Goal: Information Seeking & Learning: Find specific fact

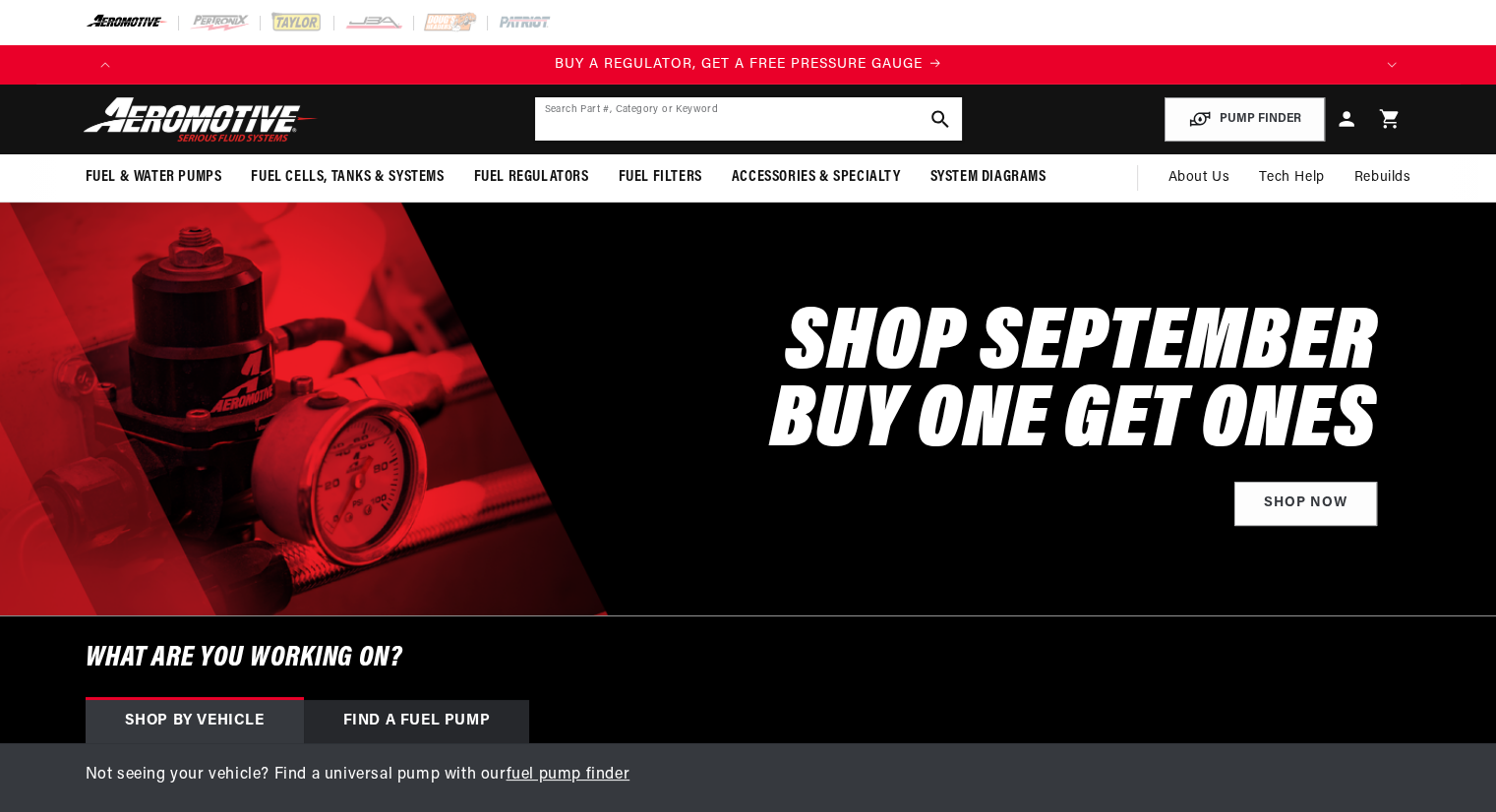
click at [567, 124] on input "text" at bounding box center [749, 119] width 427 height 43
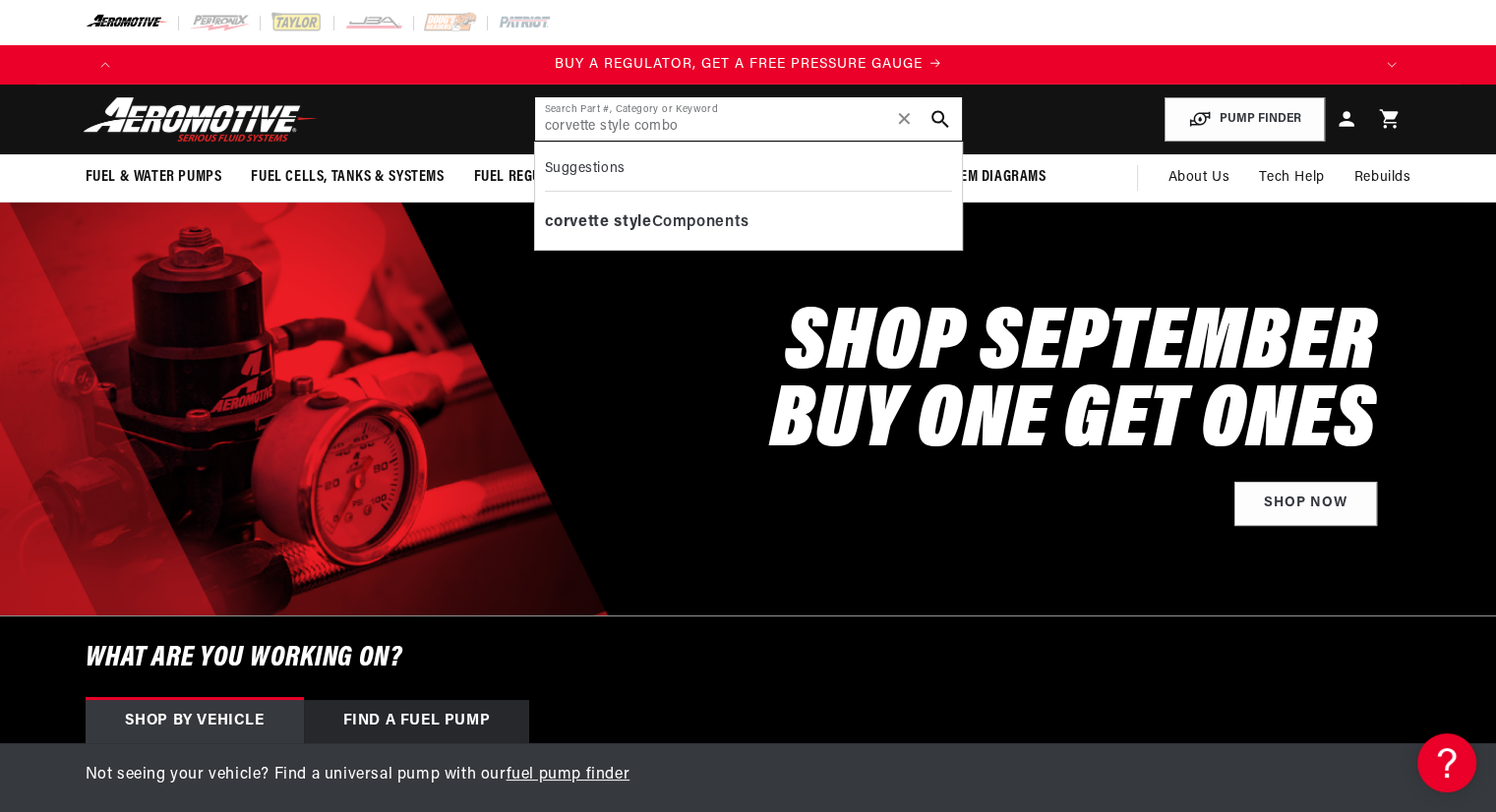
drag, startPoint x: 636, startPoint y: 128, endPoint x: 716, endPoint y: 147, distance: 82.2
click at [638, 127] on input "corvette style combo" at bounding box center [749, 119] width 427 height 43
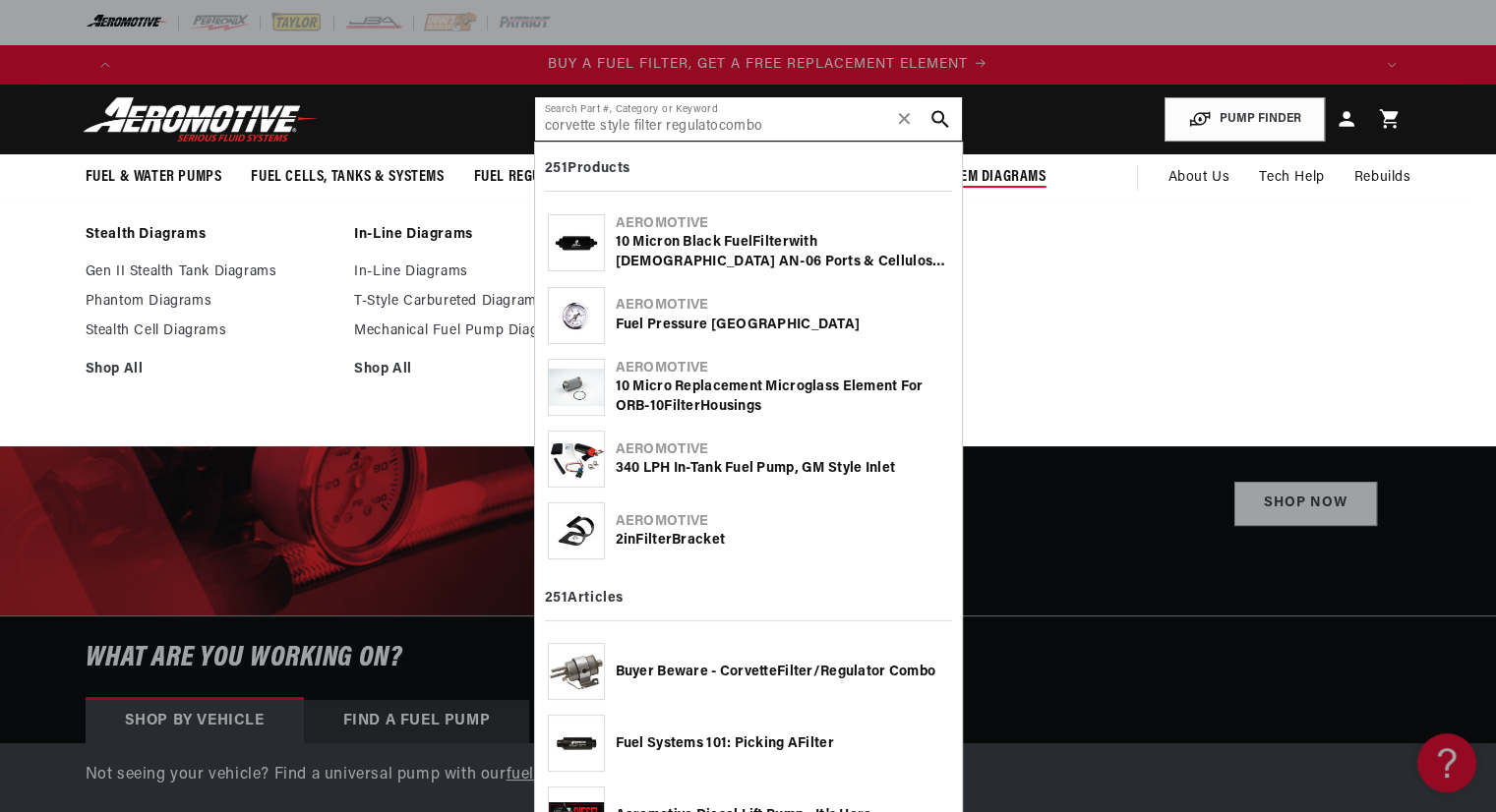
scroll to position [0, 1247]
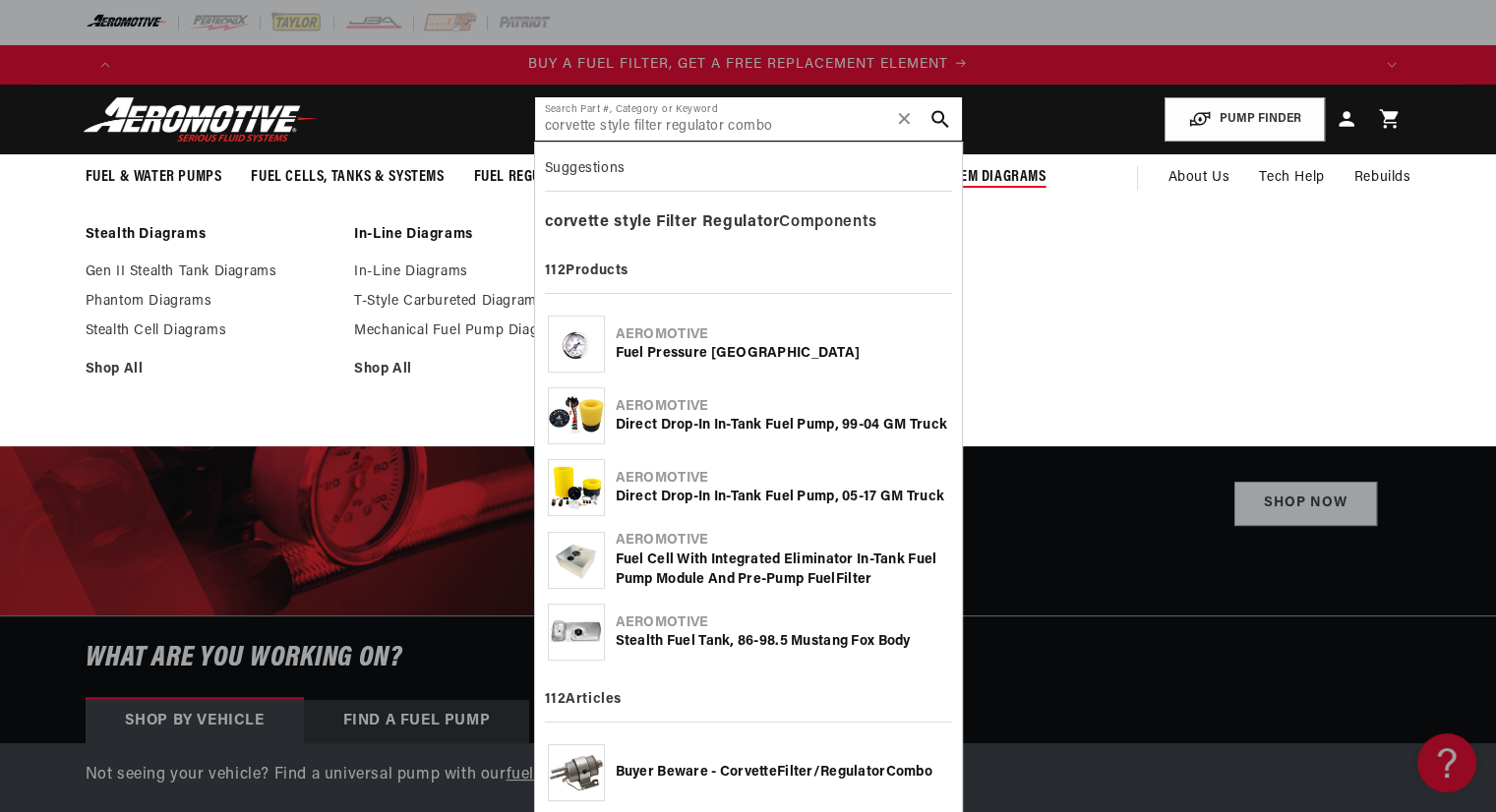
type input "corvette style filter regulator combo"
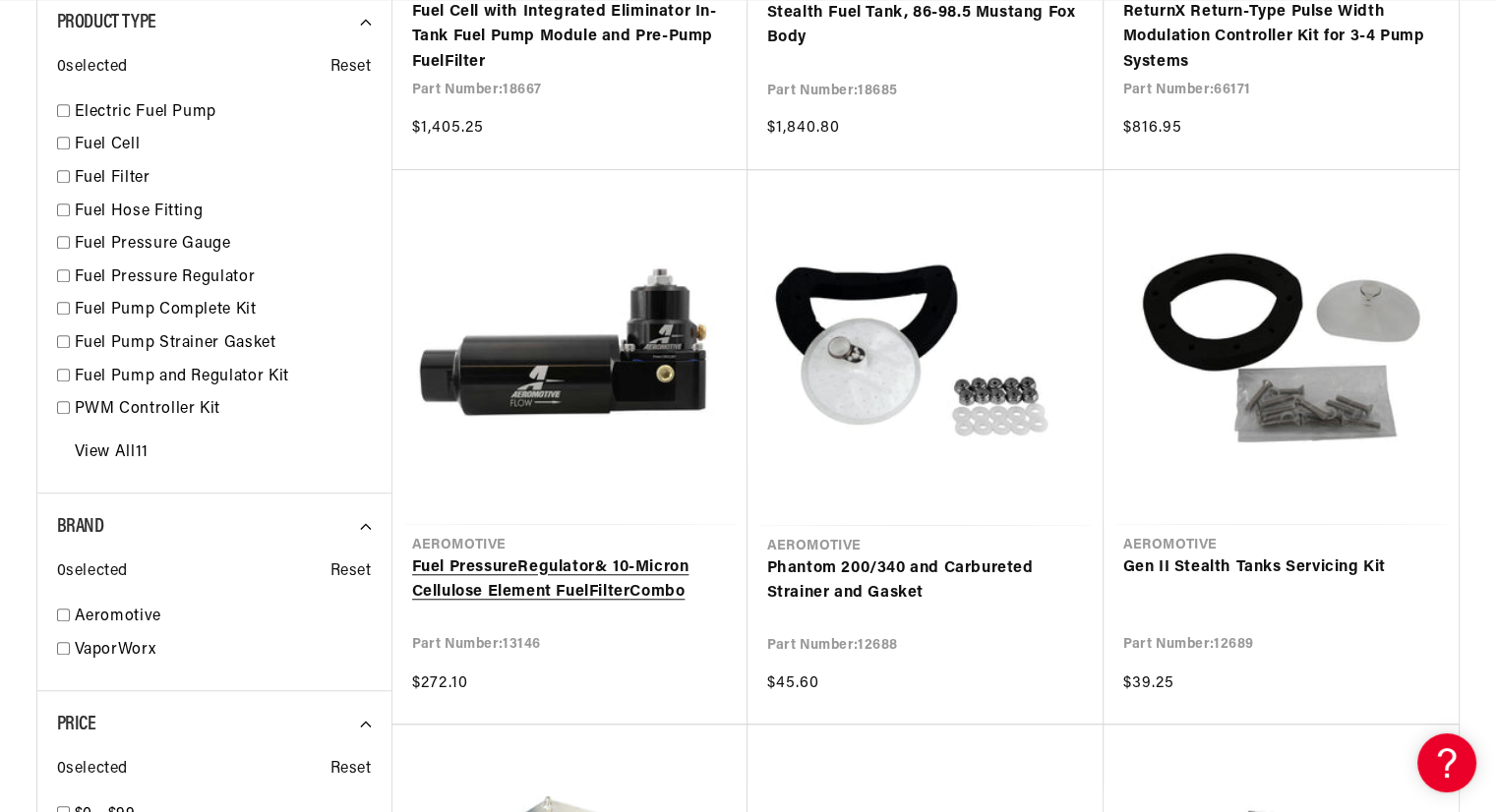
scroll to position [0, 2494]
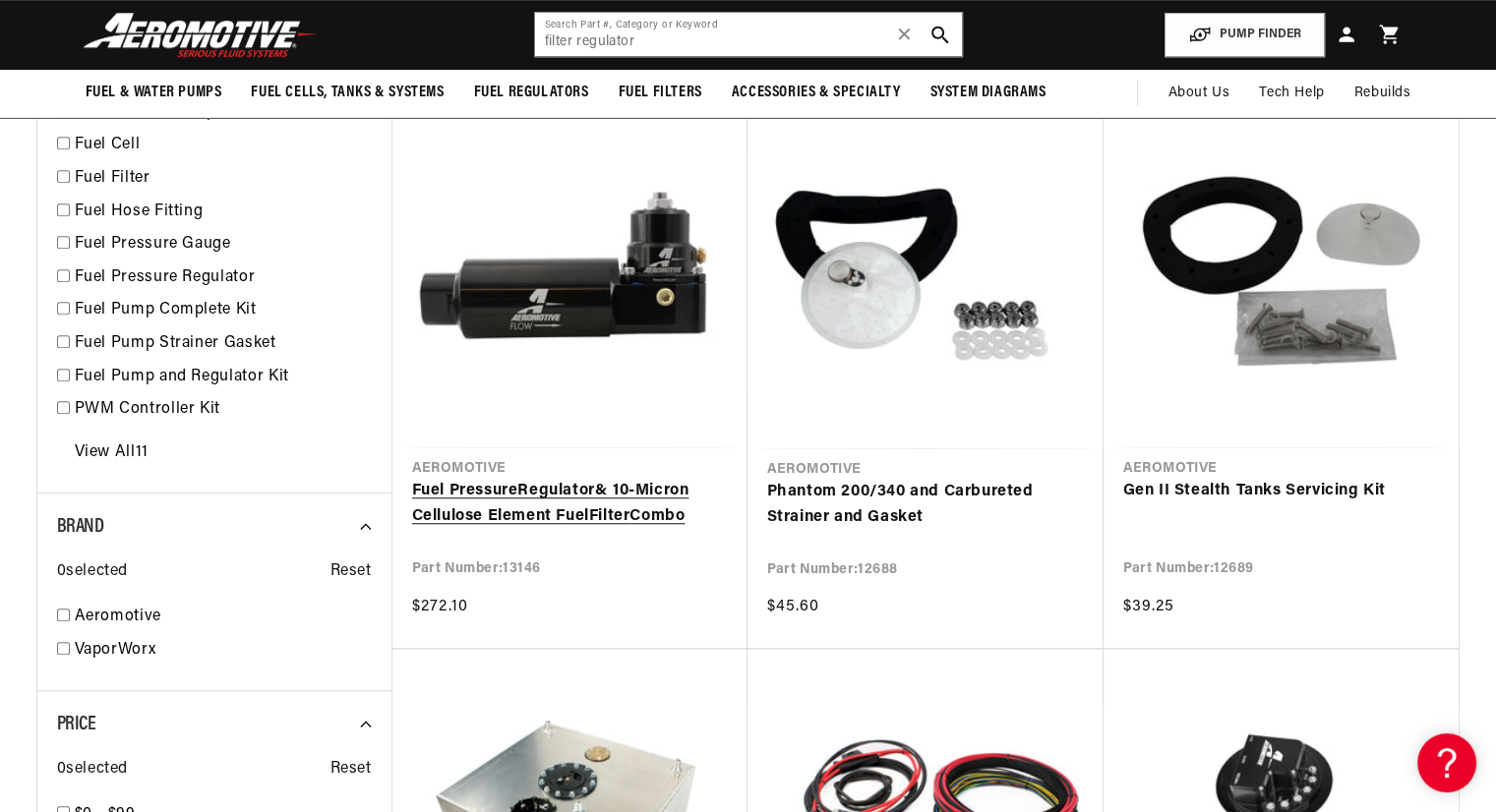
click at [555, 518] on link "Fuel Pressure Regulator & 10-Micron Cellulose Element Fuel Filter Combo" at bounding box center [570, 504] width 316 height 50
click at [684, 48] on input "filter regulator" at bounding box center [749, 34] width 427 height 43
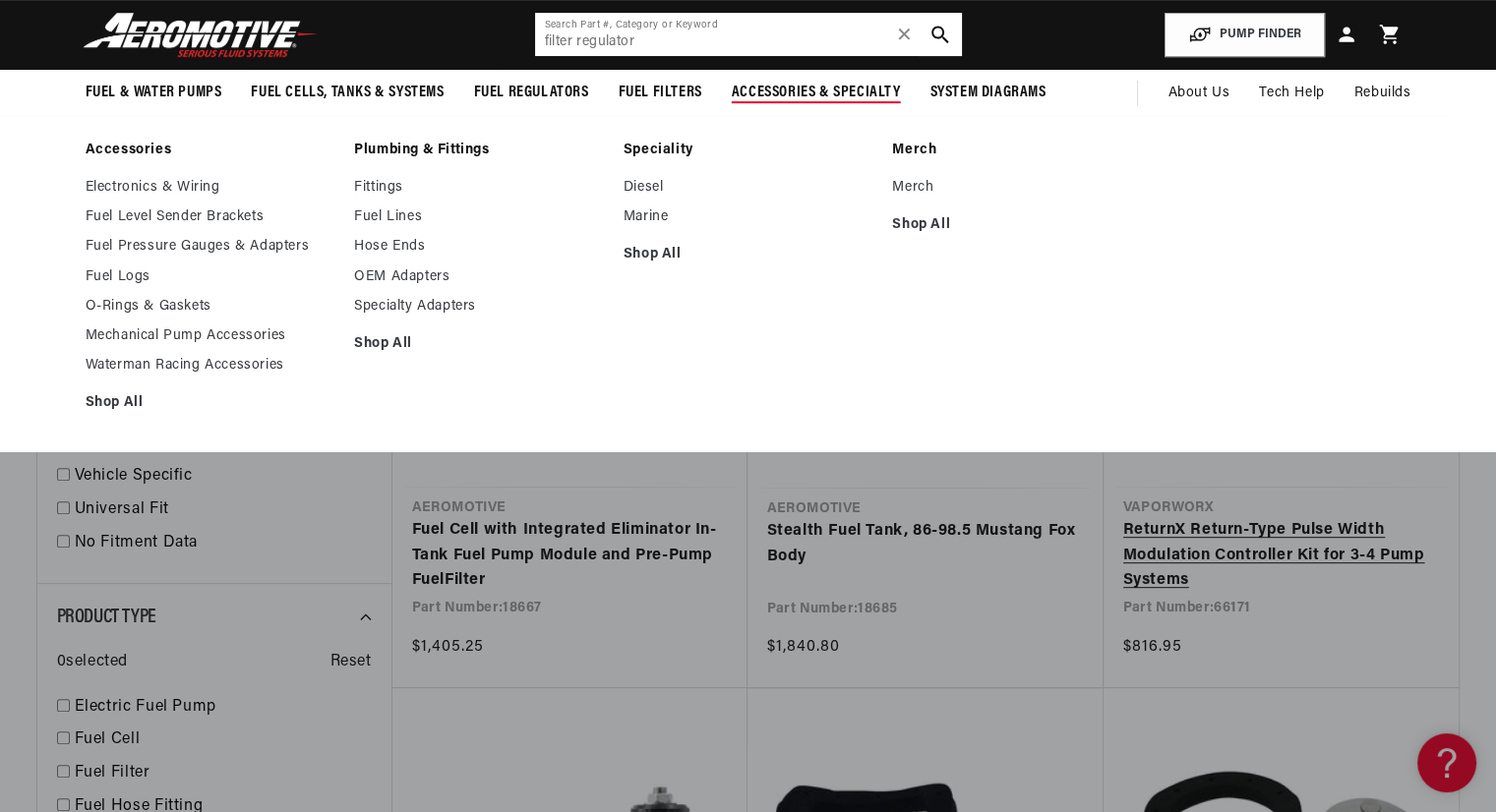
scroll to position [0, 2494]
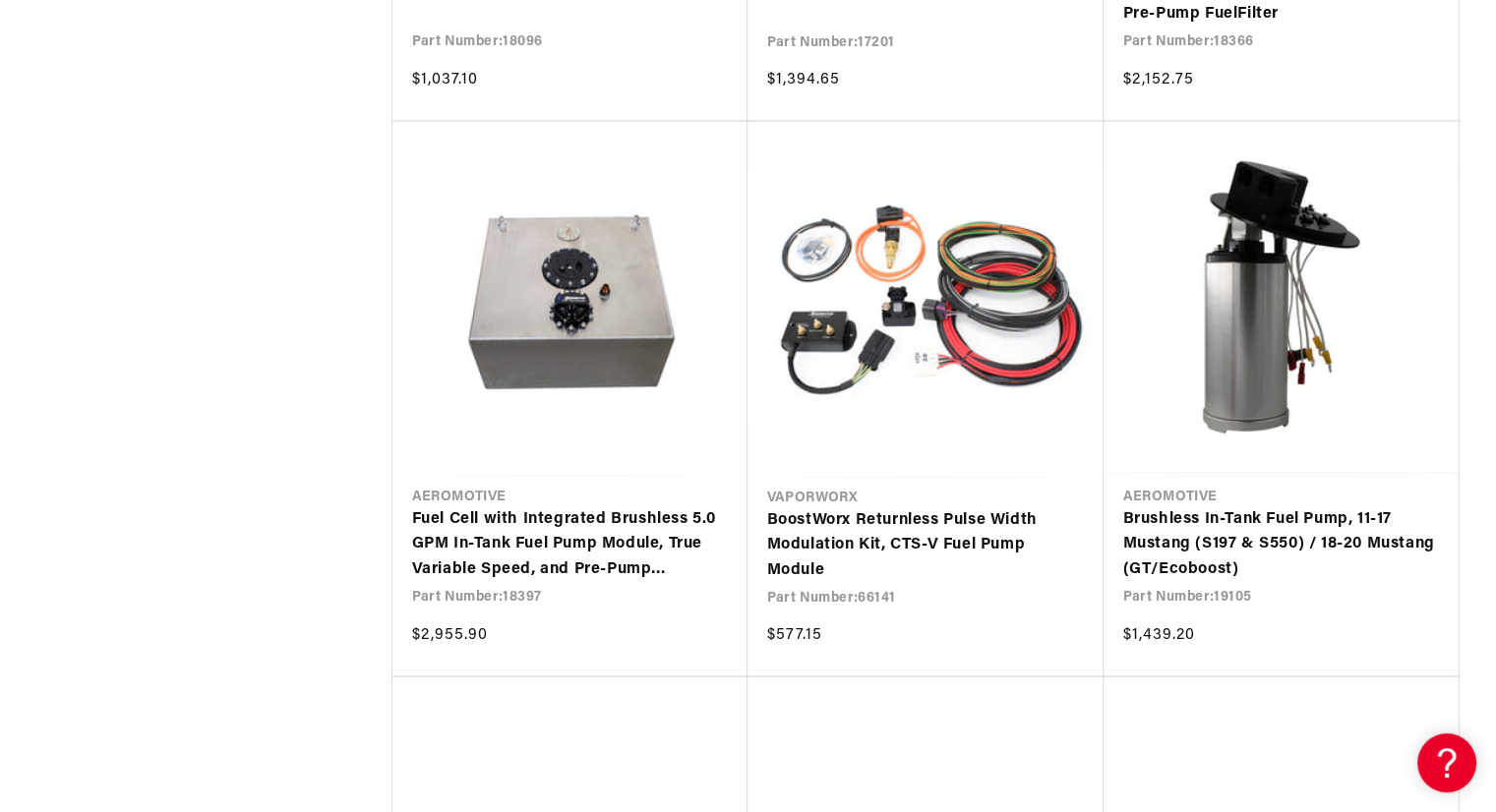
scroll to position [0, 3741]
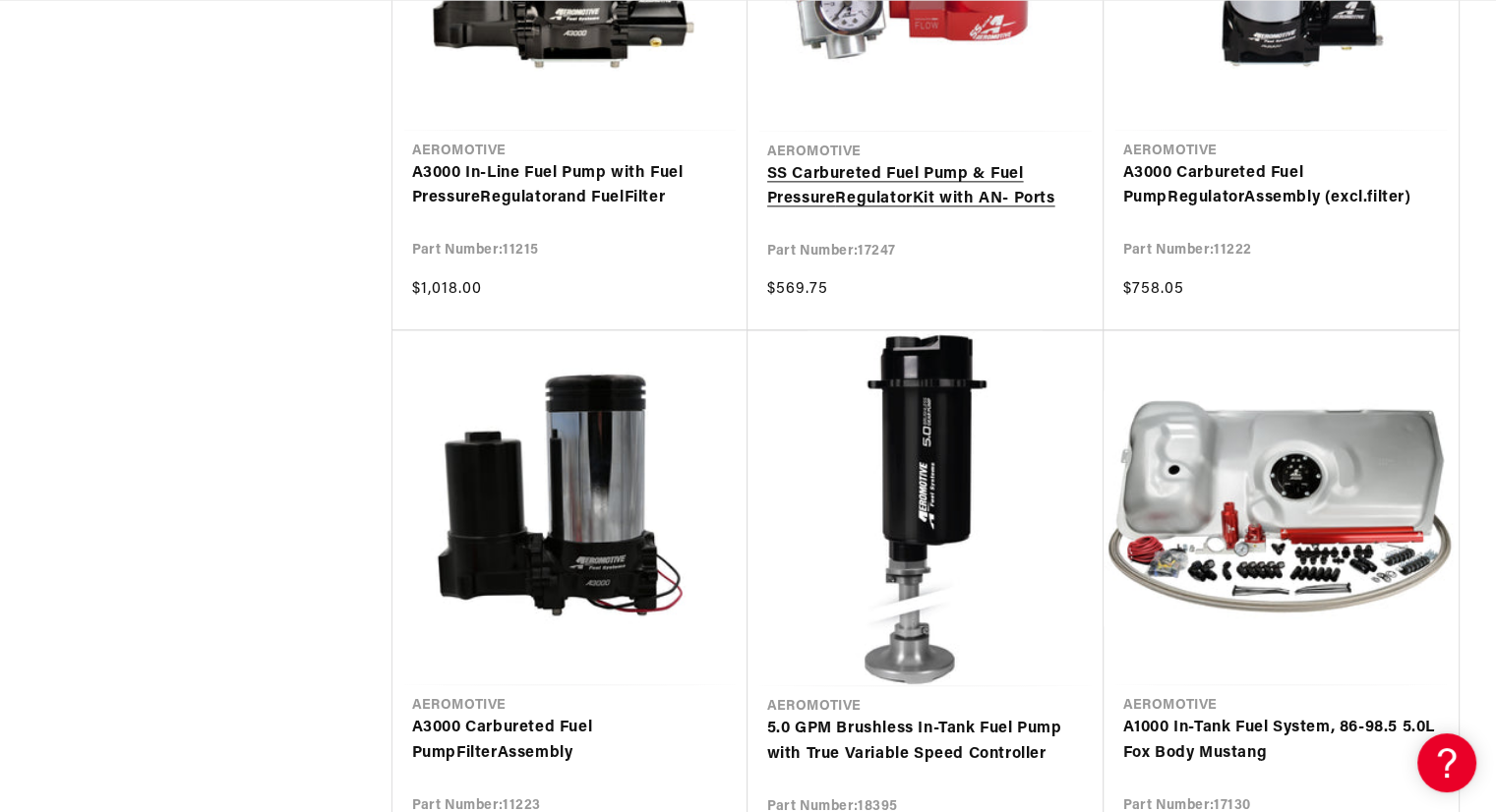
scroll to position [0, 1247]
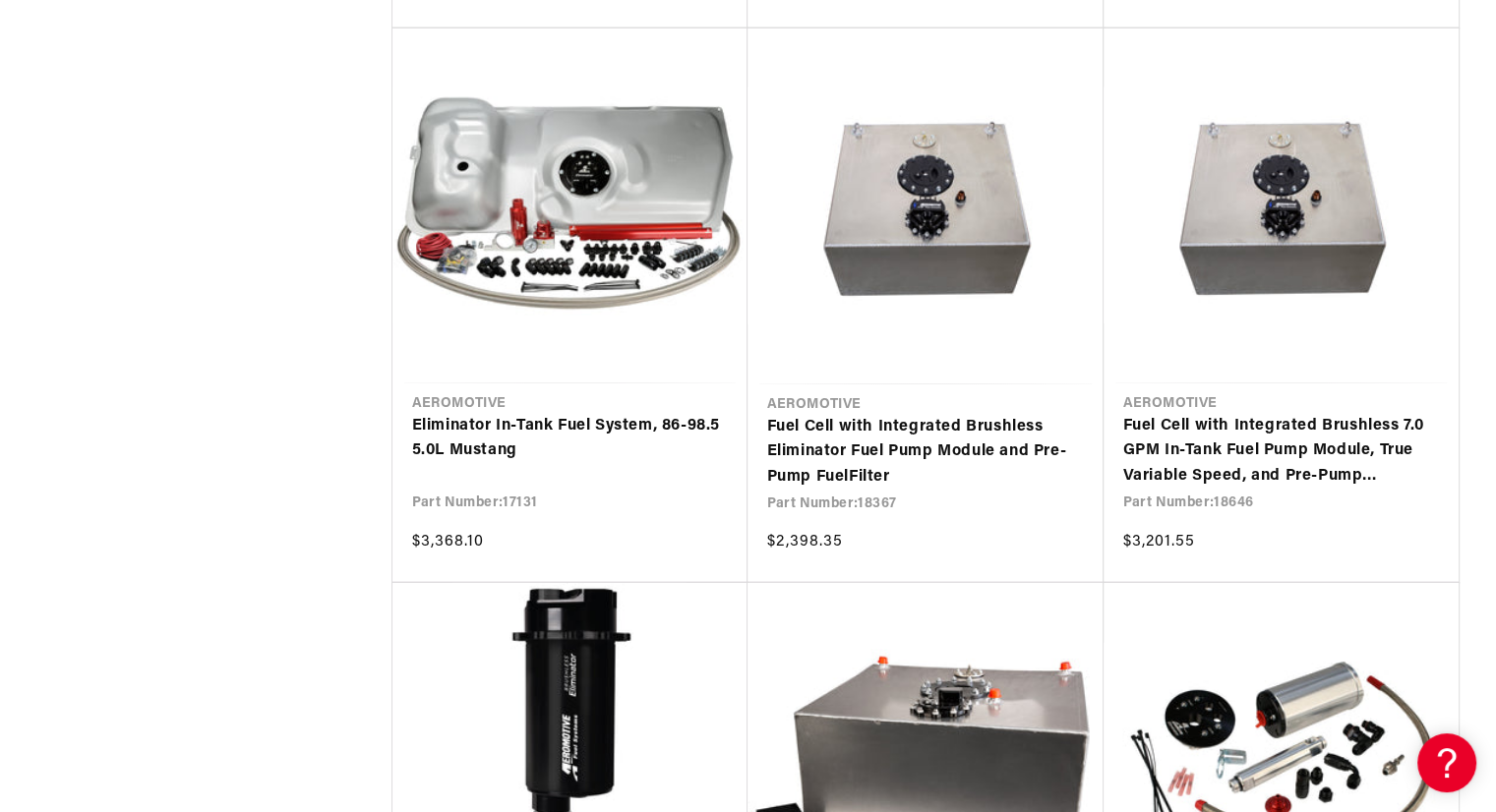
scroll to position [0, 2345]
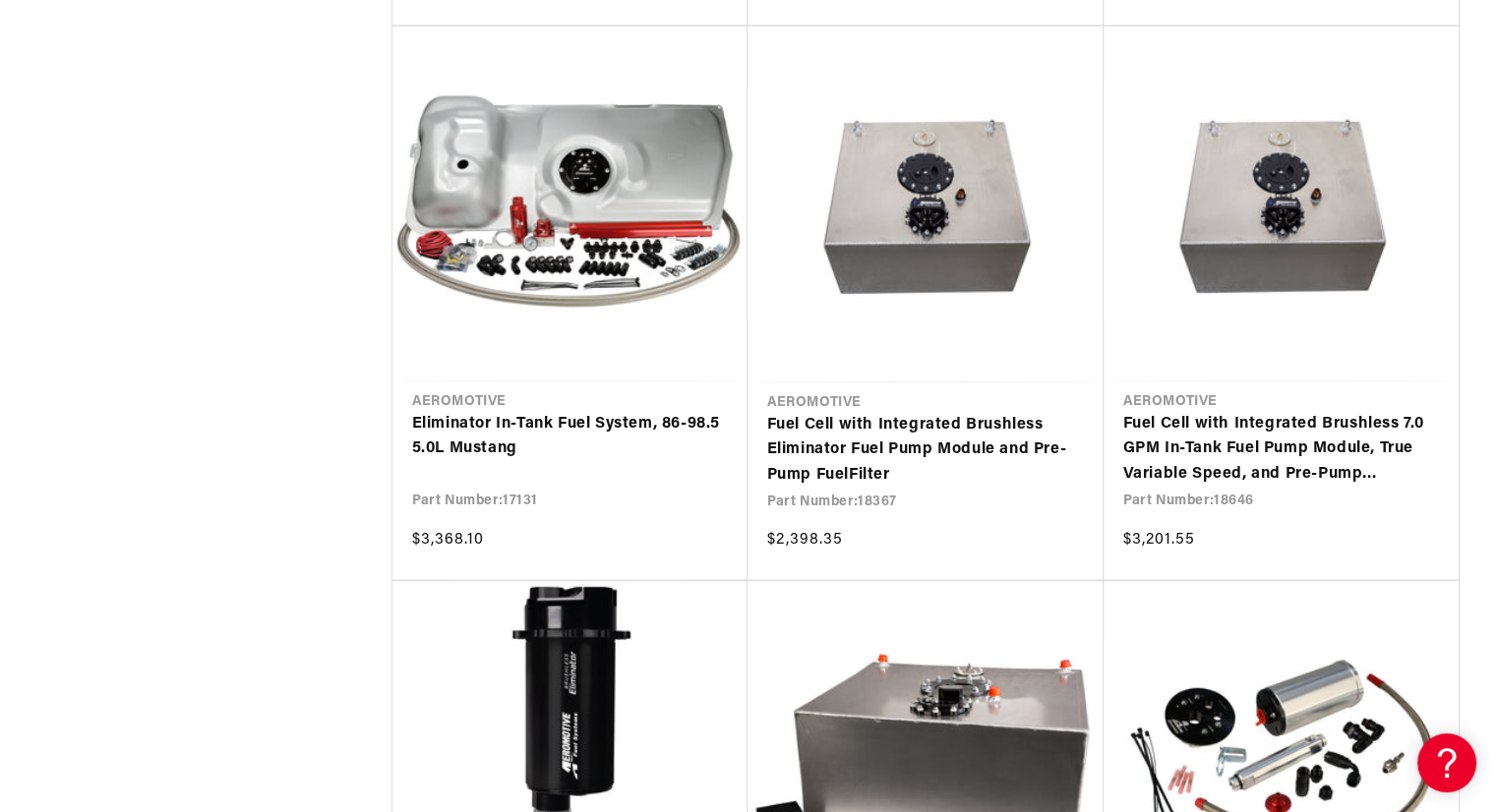
scroll to position [0, 2494]
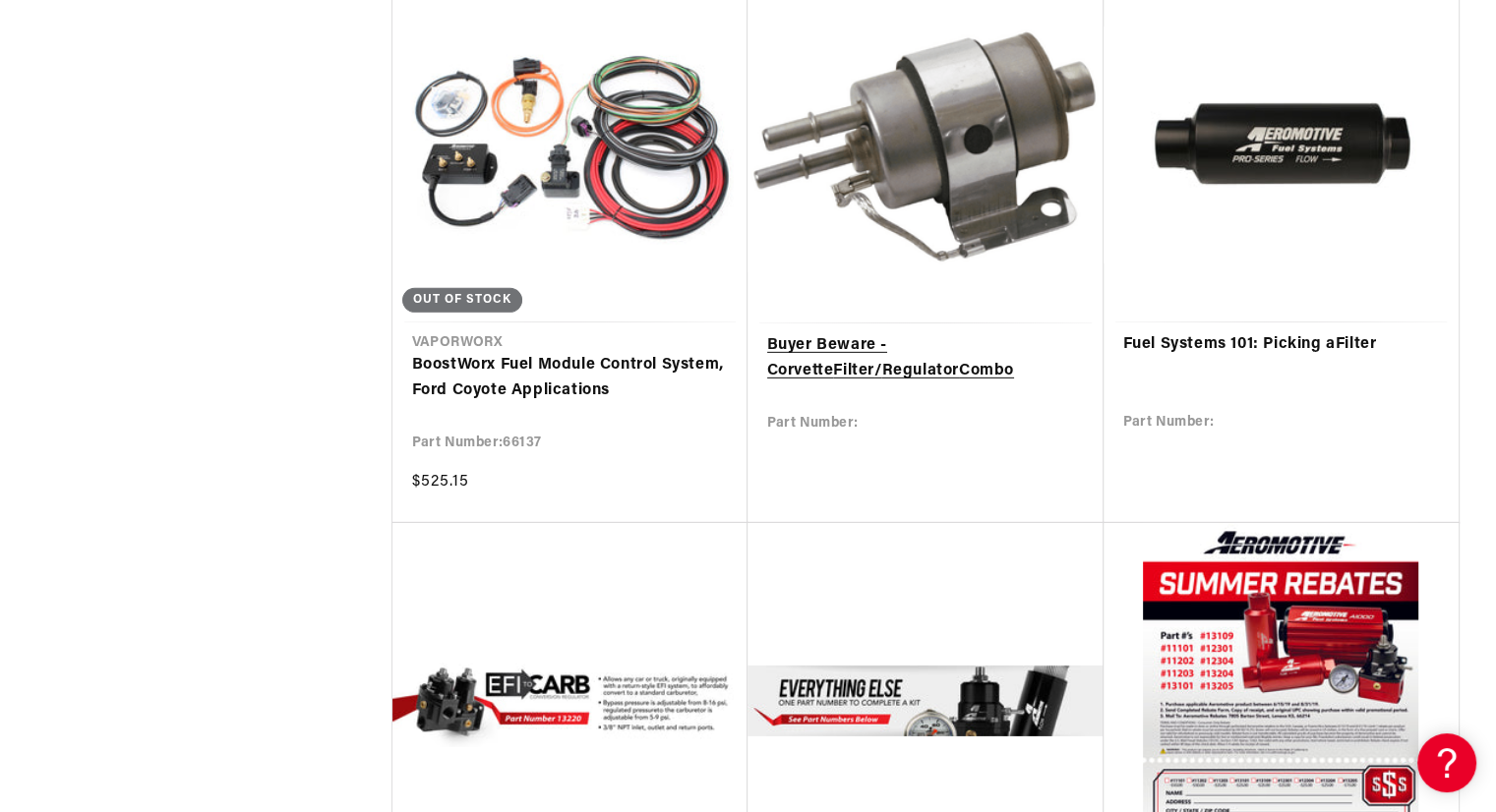
click at [913, 353] on link "Buyer Beware - Corvette Filter / Regulator Combo" at bounding box center [925, 358] width 317 height 50
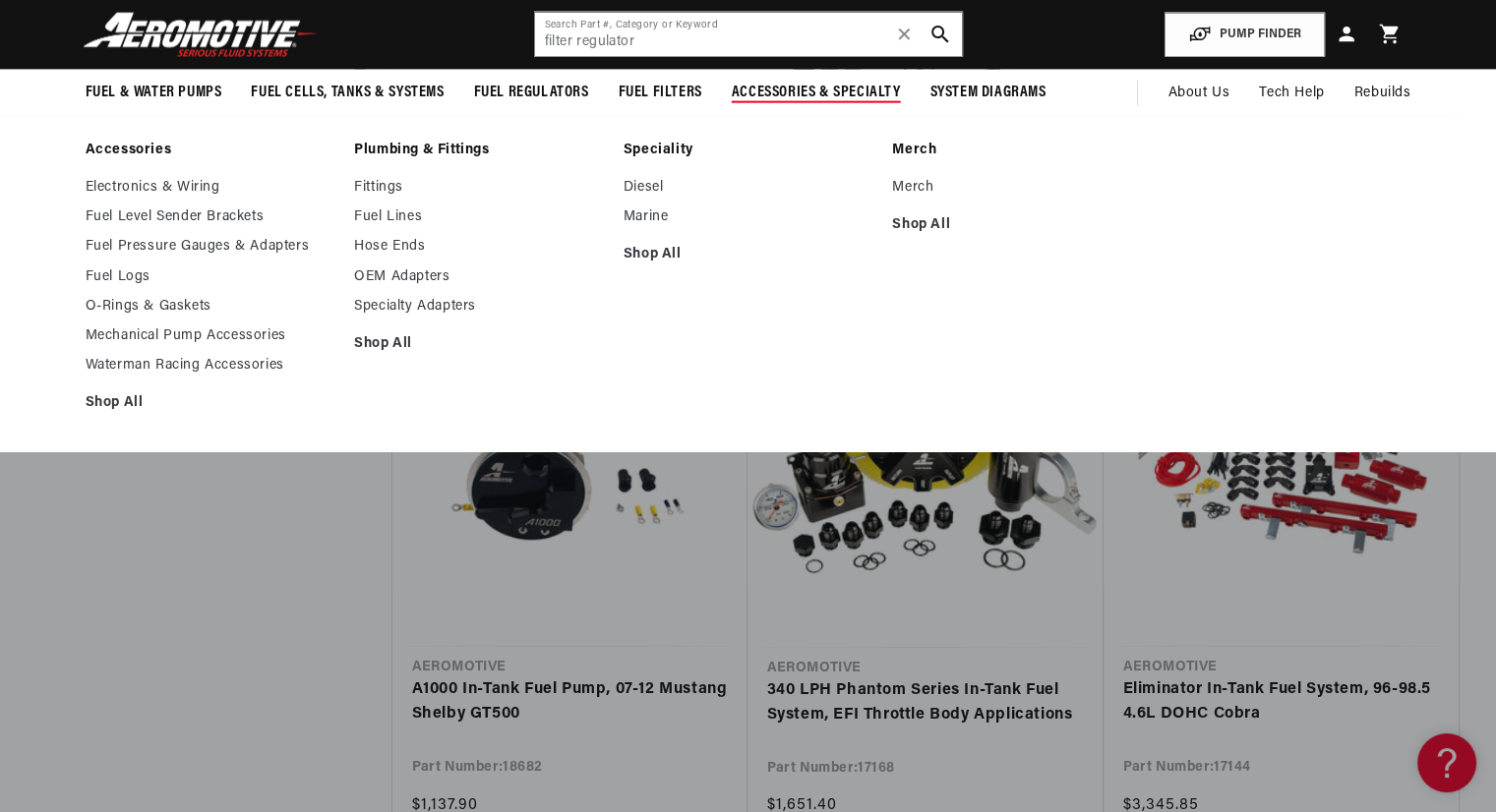
scroll to position [19370, 0]
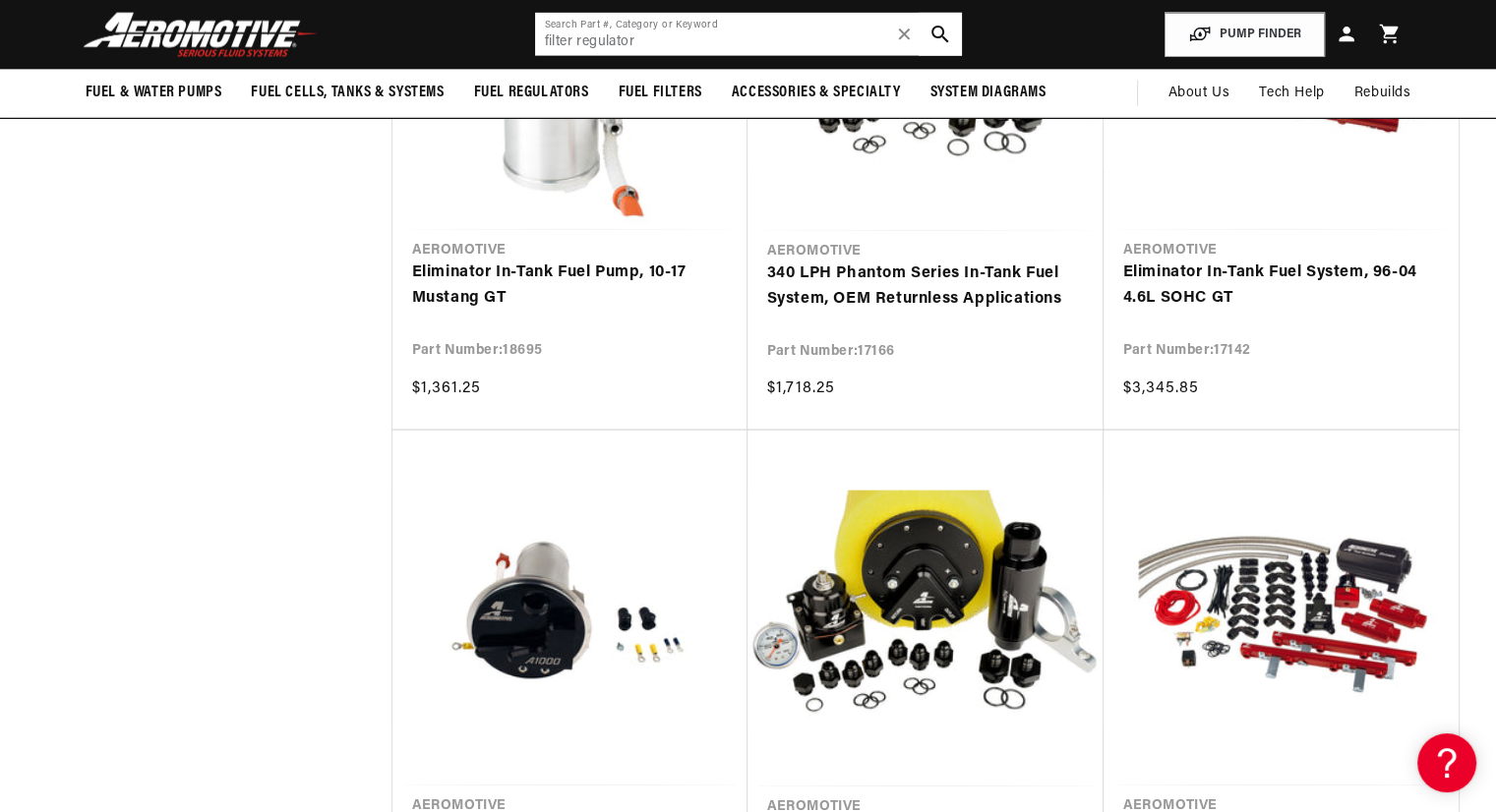
drag, startPoint x: 660, startPoint y: 36, endPoint x: 461, endPoint y: 58, distance: 200.2
click at [461, 58] on header "Fuel & Water Pumps Back In-Tank In-Line Fuel Pumps" at bounding box center [748, 34] width 1424 height 70
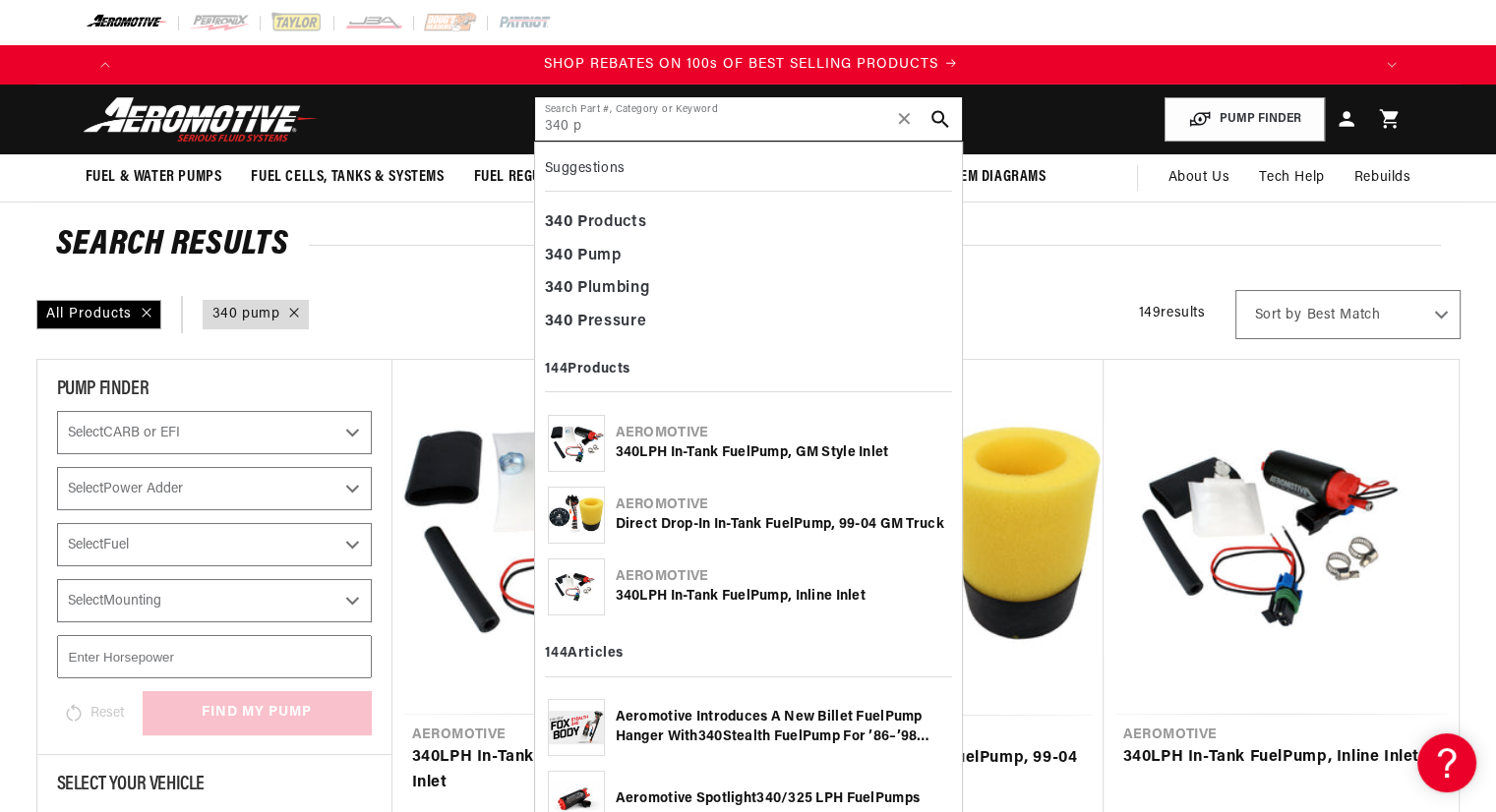
scroll to position [0, 2494]
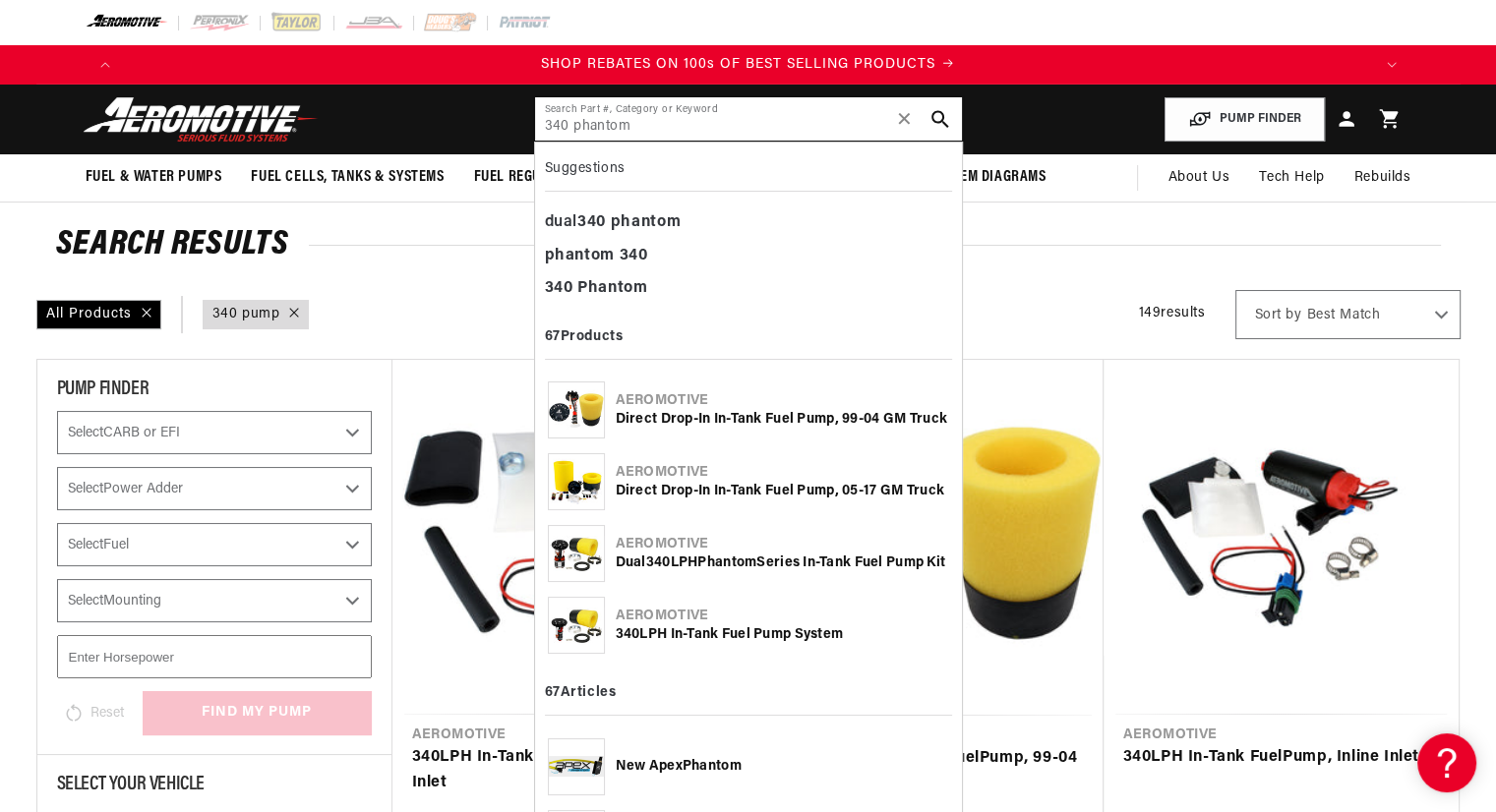
type input "340 phantom"
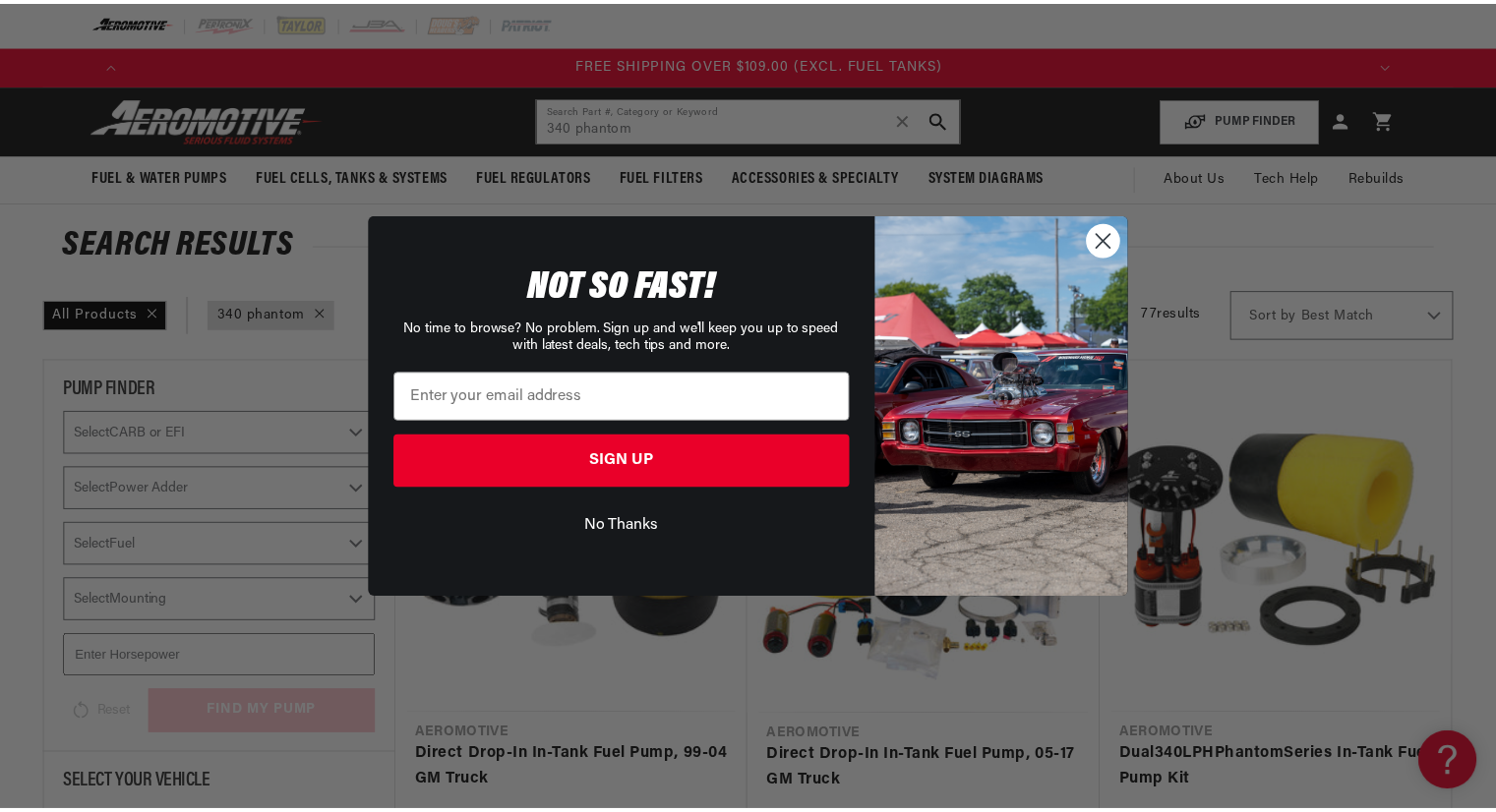
scroll to position [0, 3741]
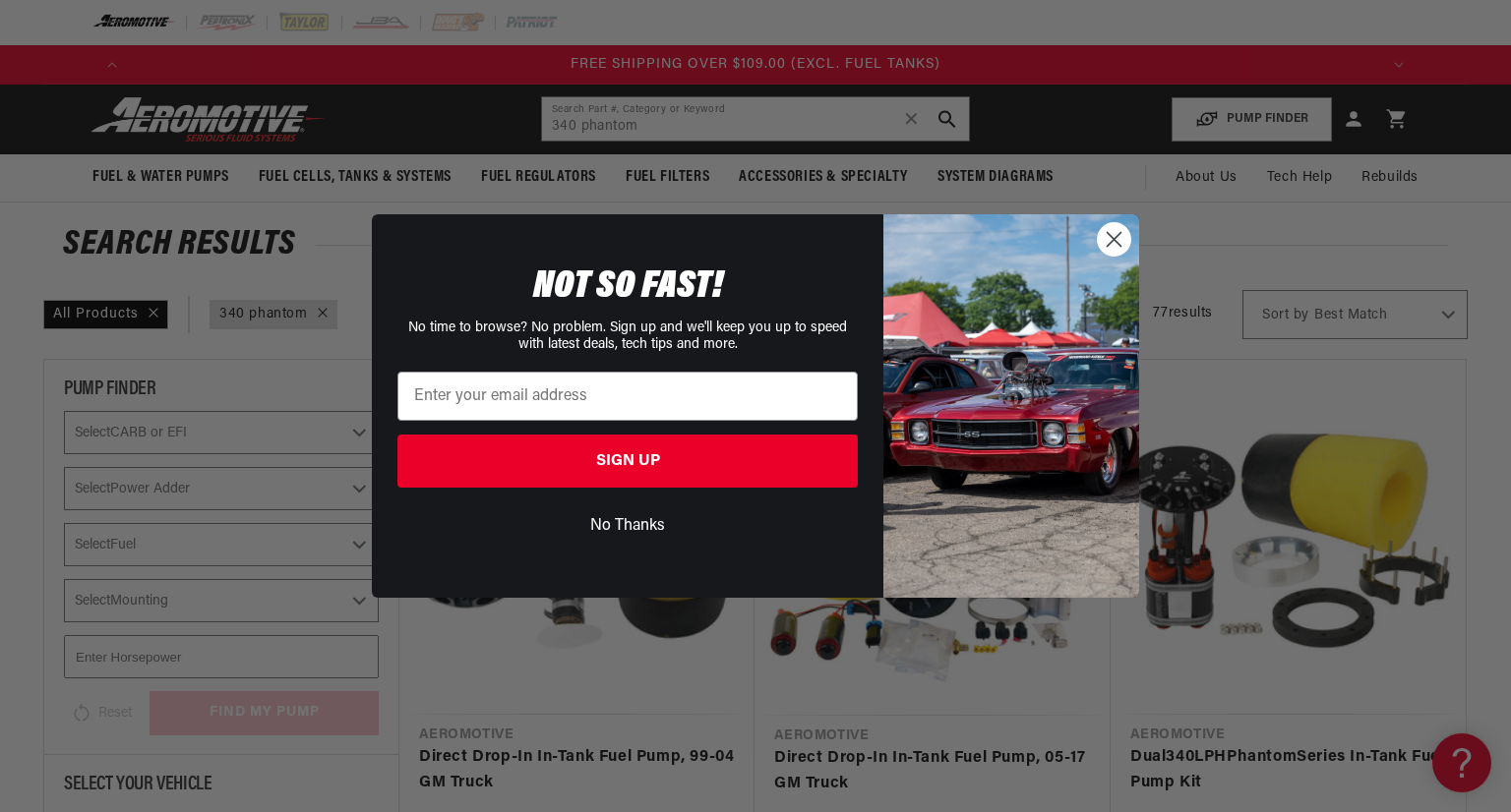
click at [1111, 236] on icon "Close dialog" at bounding box center [1114, 239] width 14 height 14
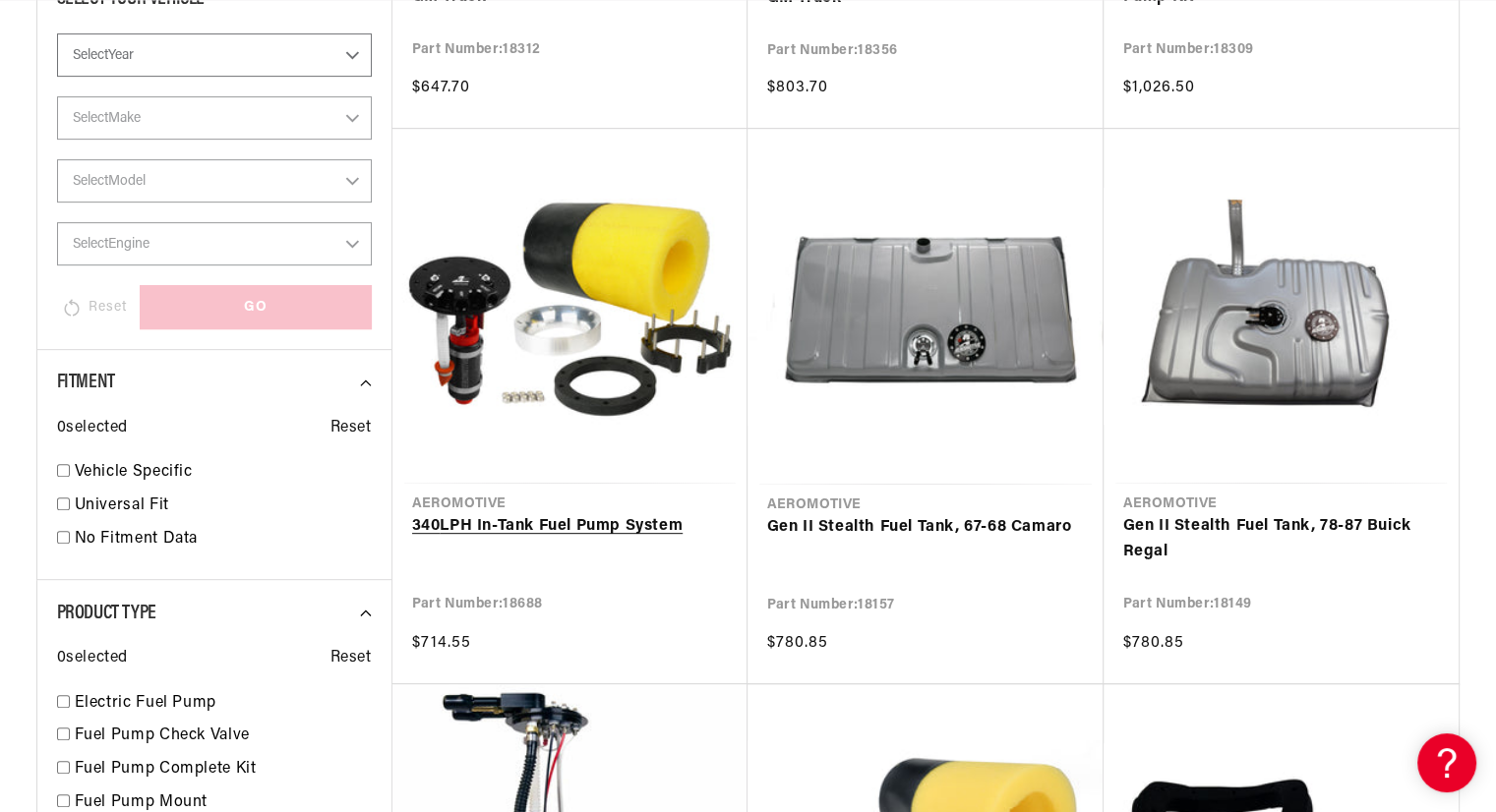
scroll to position [786, 0]
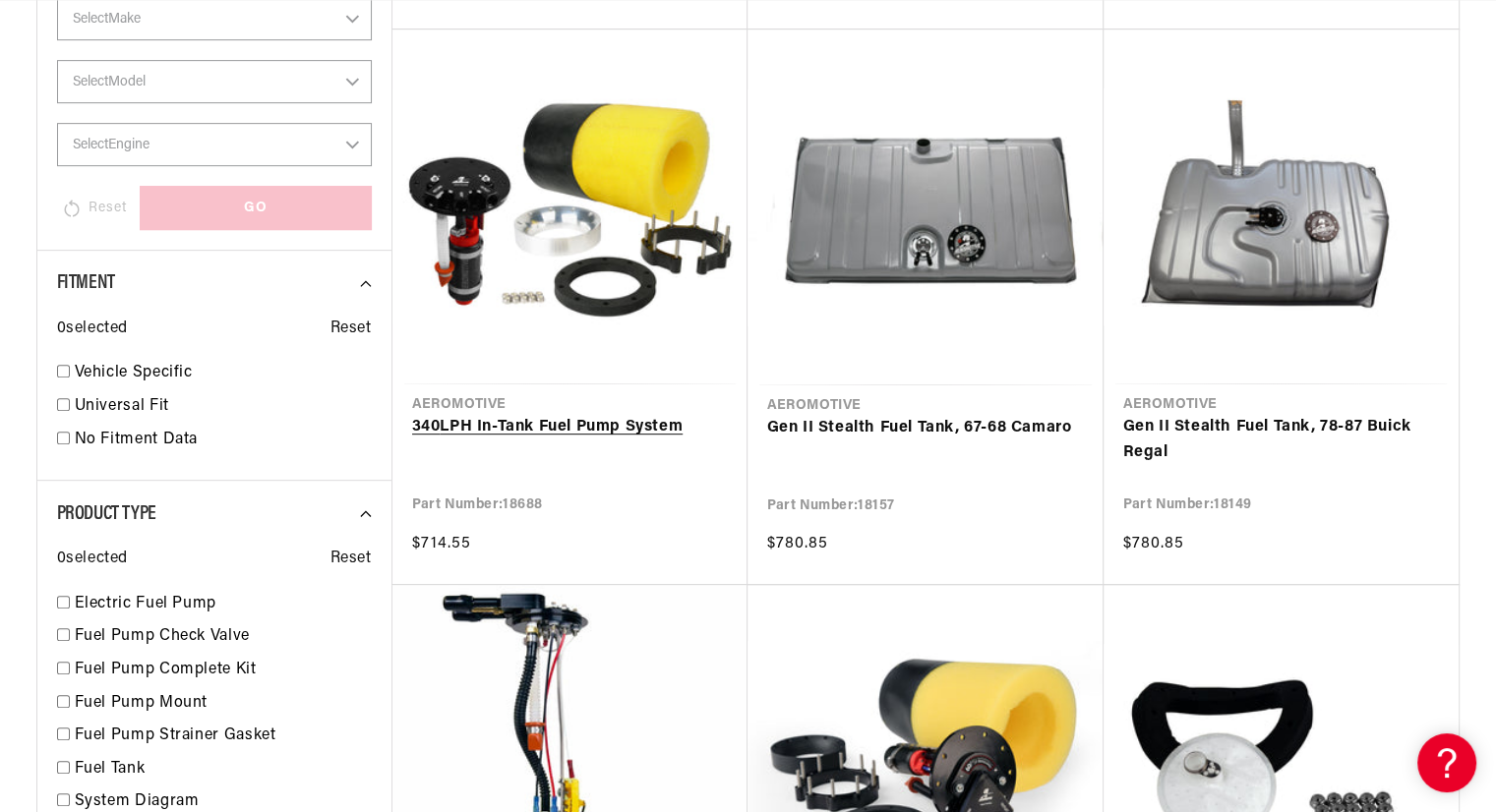
click at [527, 441] on link "340 LPH In-Tank Fuel Pump System" at bounding box center [570, 428] width 316 height 26
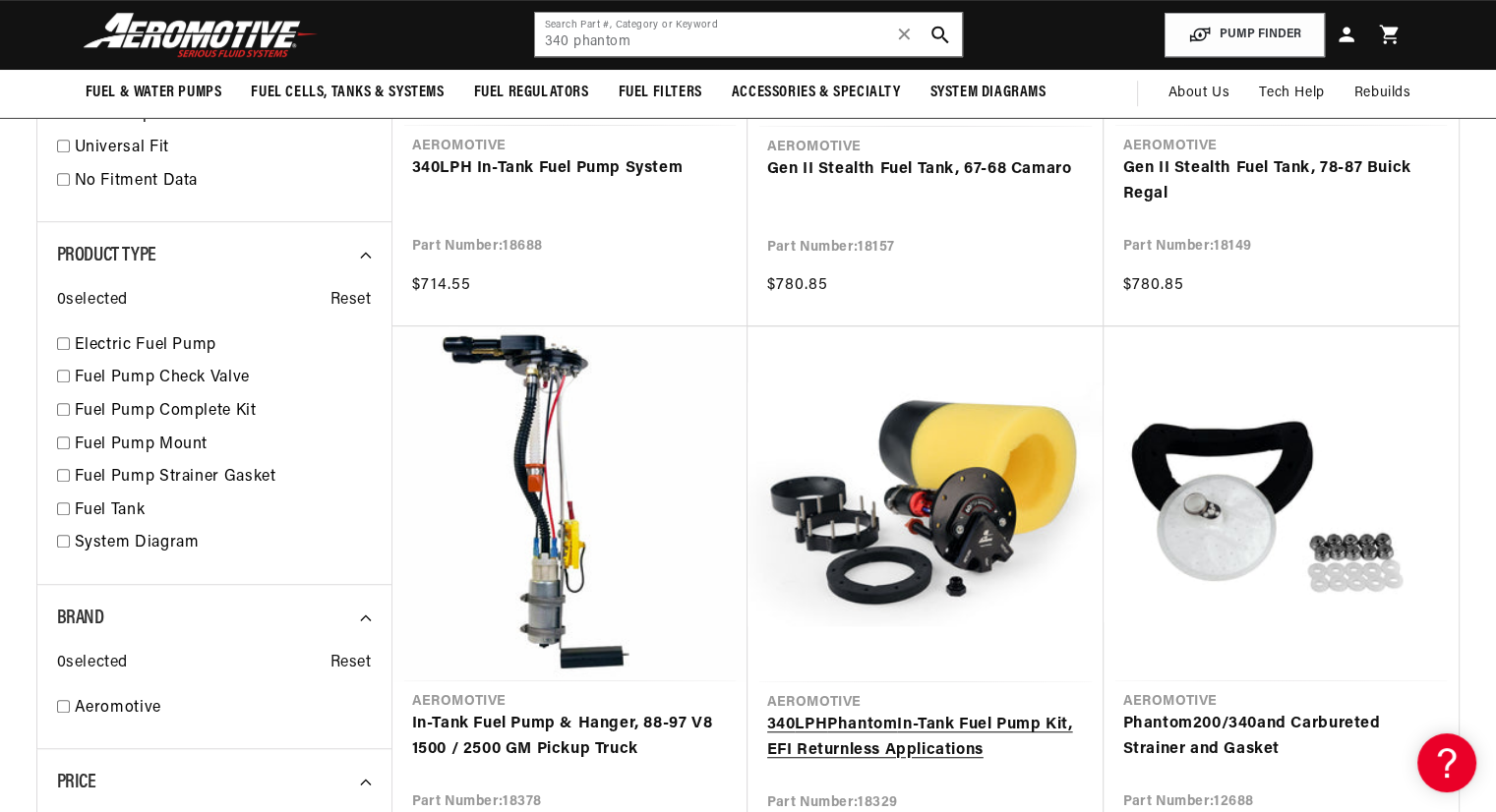
scroll to position [1082, 0]
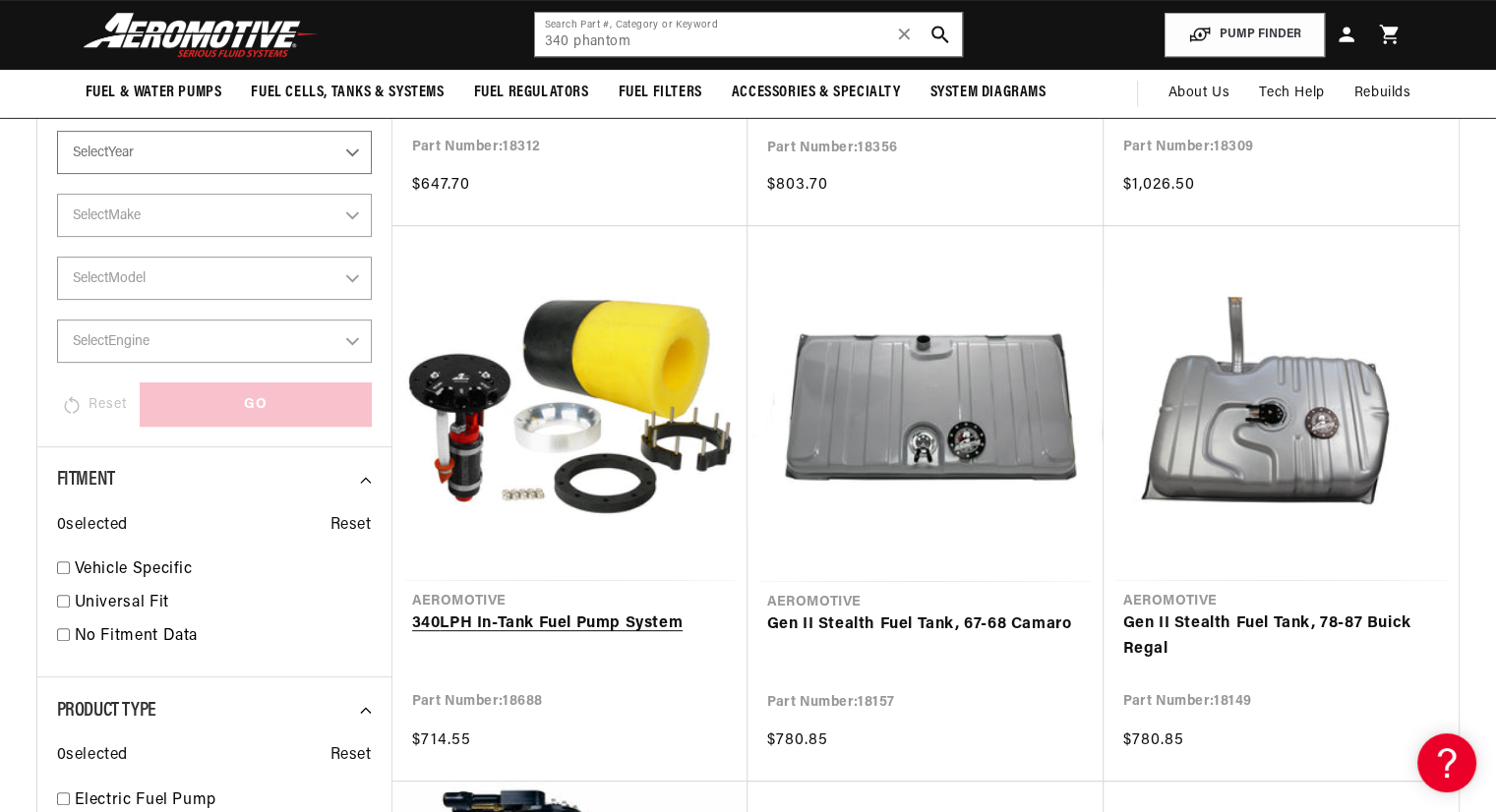
click at [654, 619] on link "340 LPH In-Tank Fuel Pump System" at bounding box center [570, 625] width 316 height 26
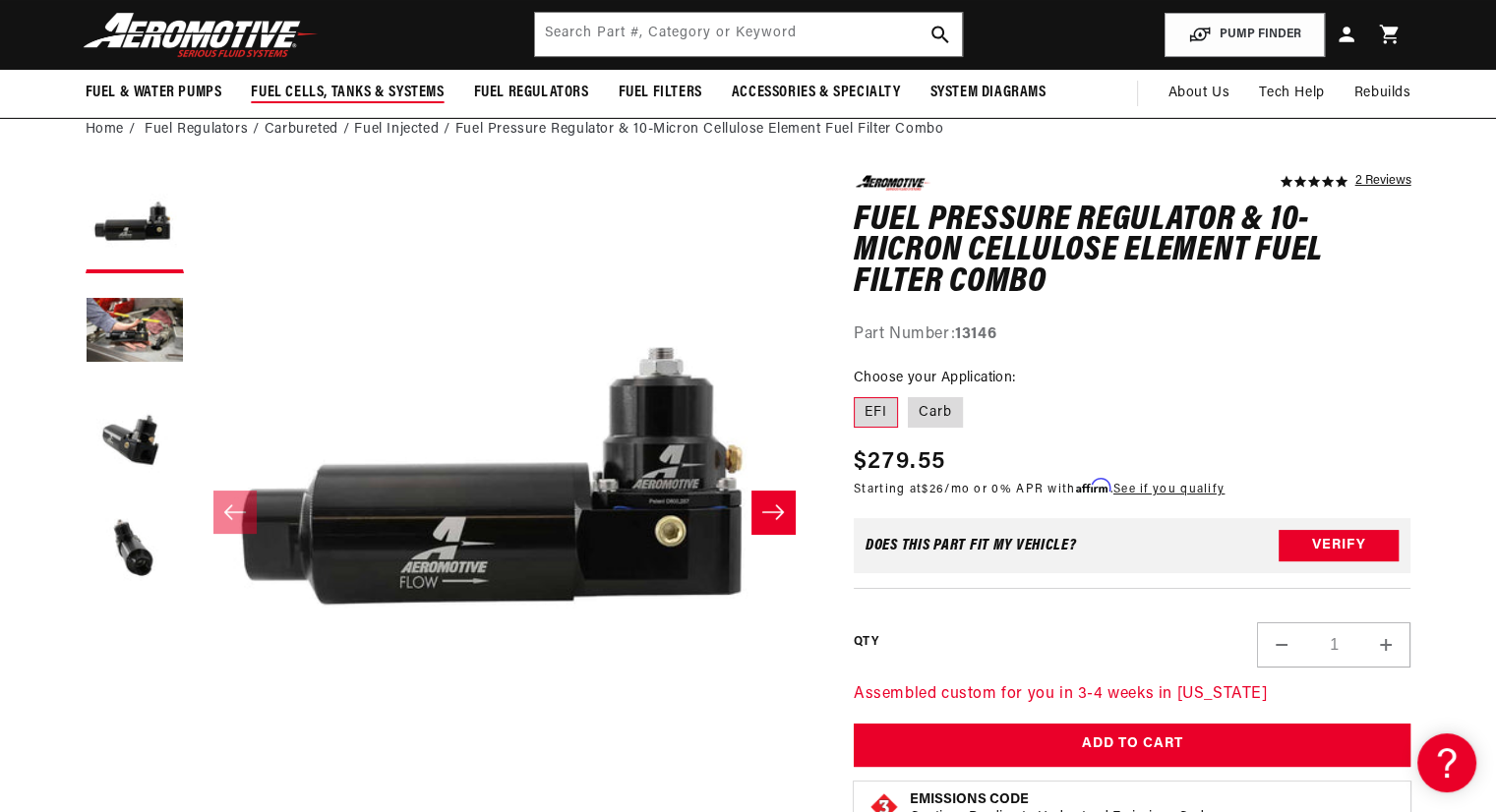
scroll to position [0, 2494]
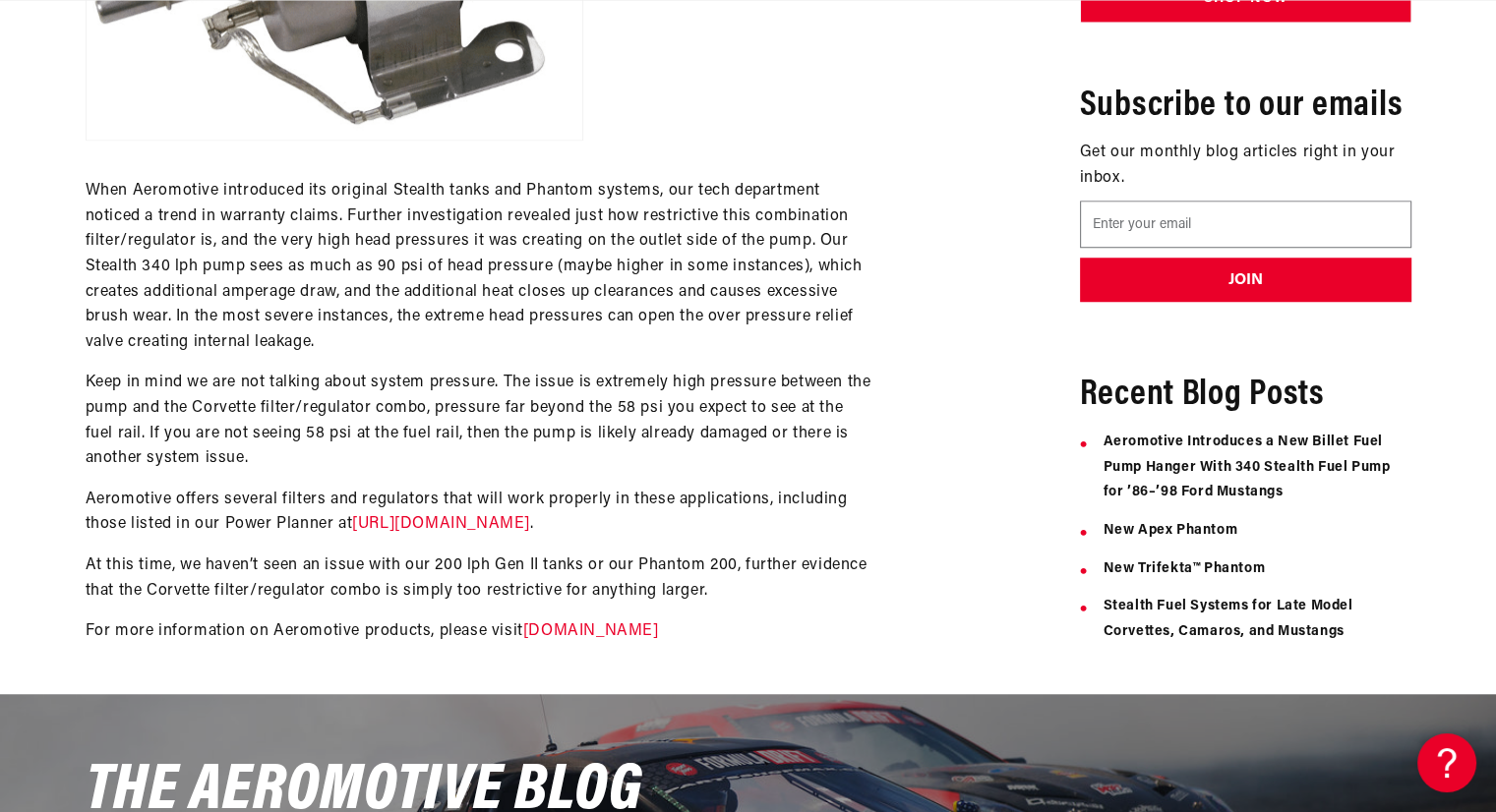
click at [488, 518] on link "https://aeromotiveinc.com/stealthdiagrams/" at bounding box center [441, 525] width 178 height 16
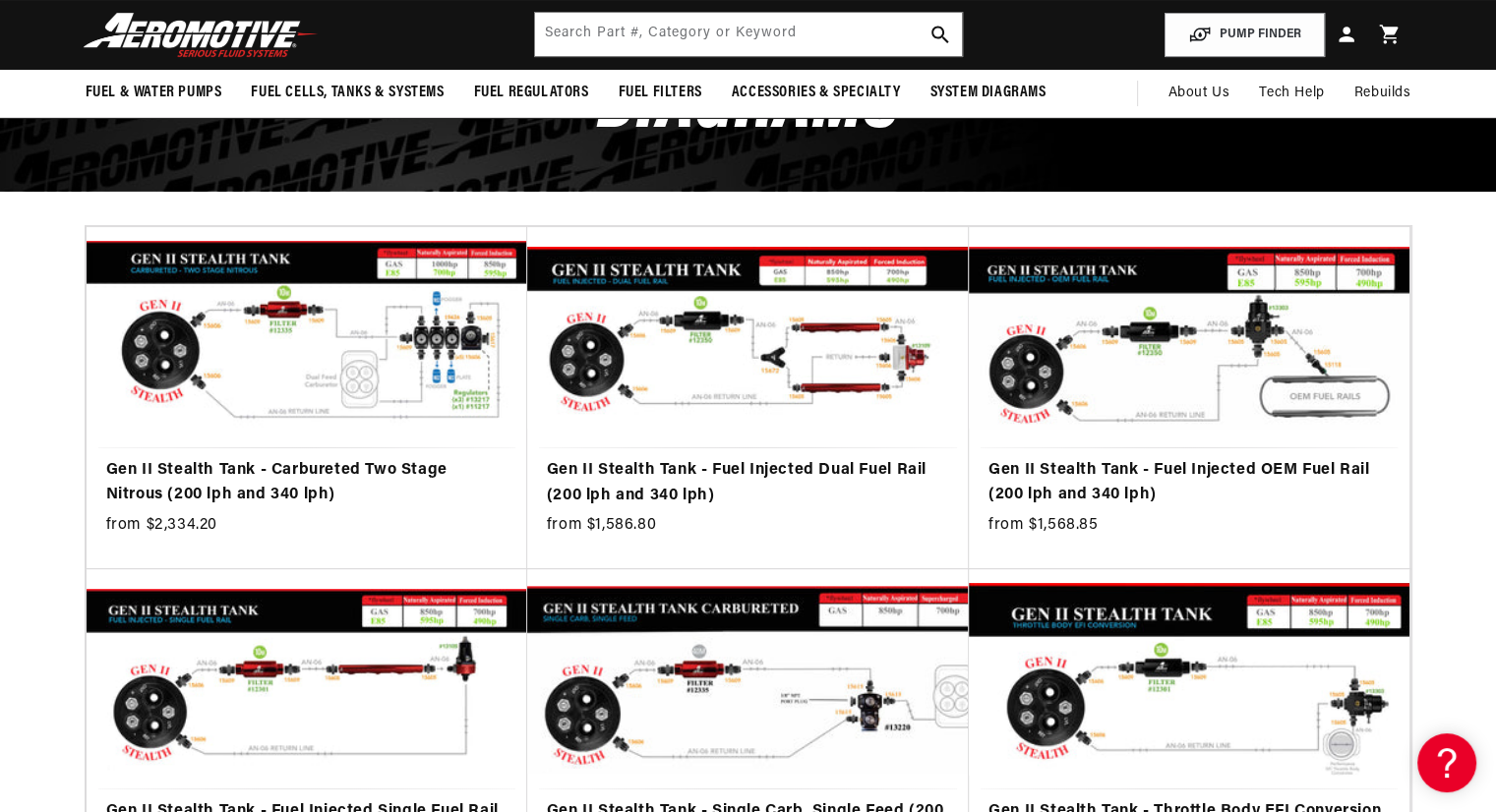
scroll to position [197, 0]
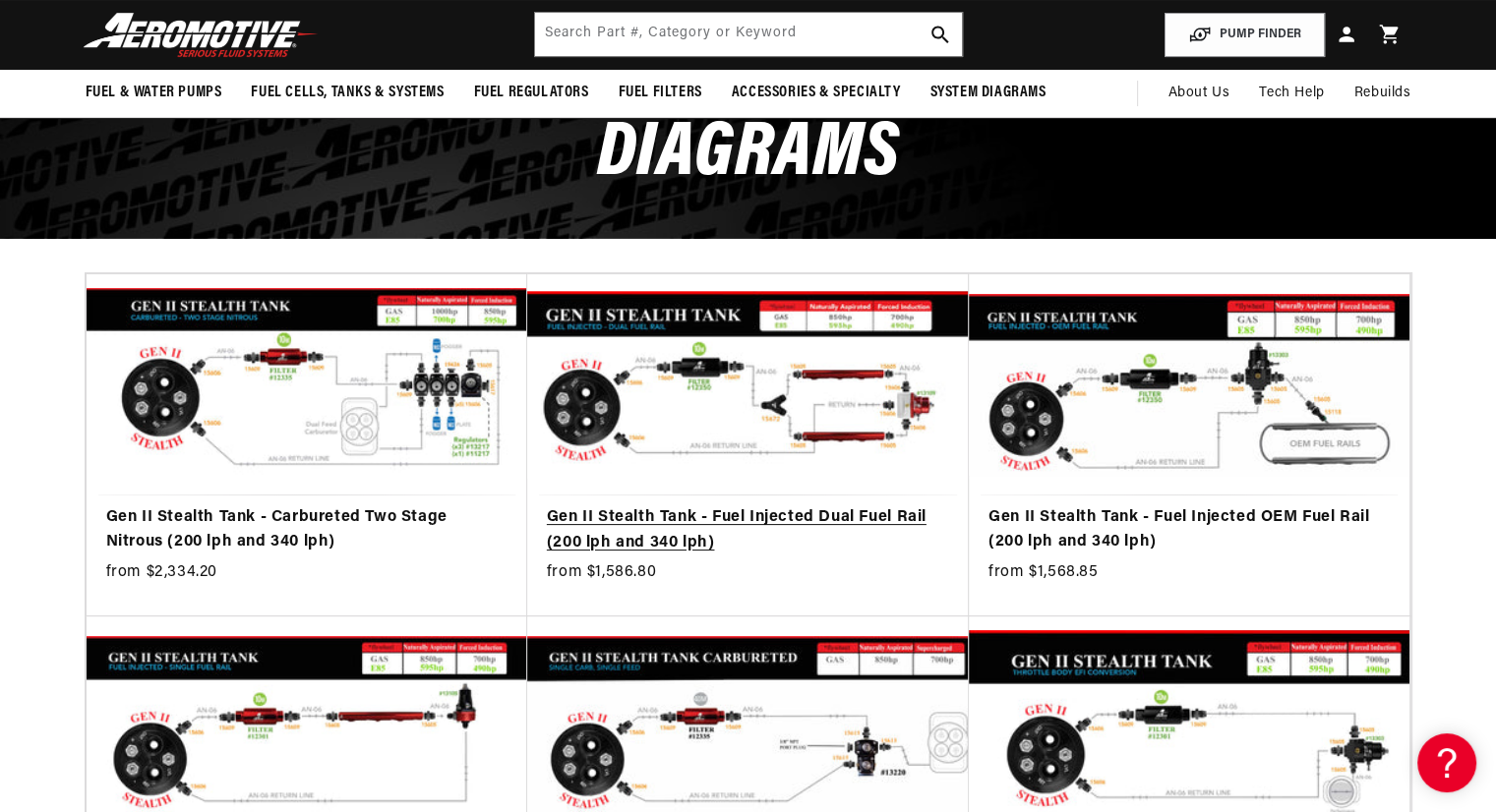
click at [657, 506] on link "Gen II Stealth Tank - Fuel Injected Dual Fuel Rail (200 lph and 340 lph)" at bounding box center [748, 531] width 403 height 50
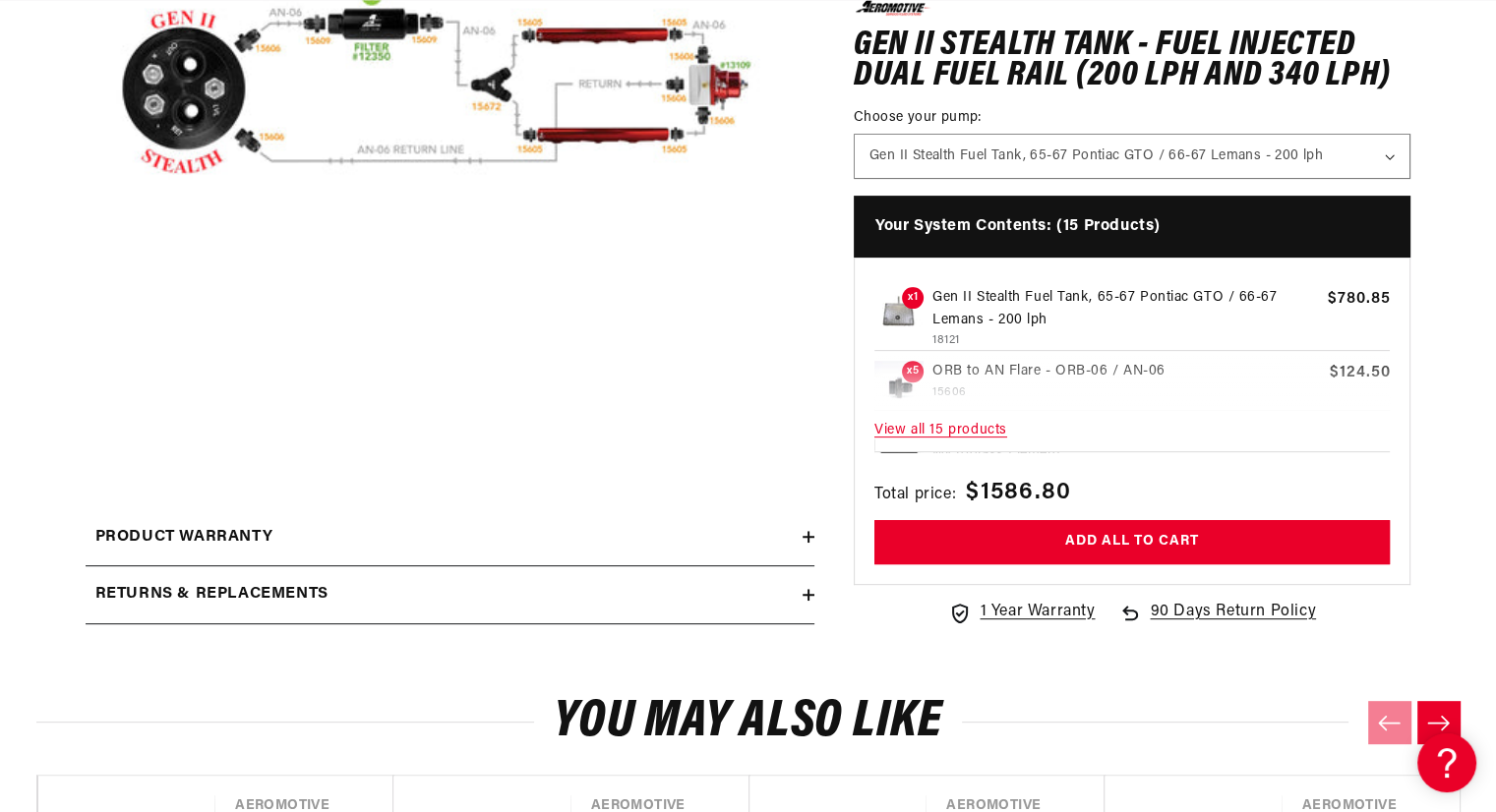
scroll to position [591, 0]
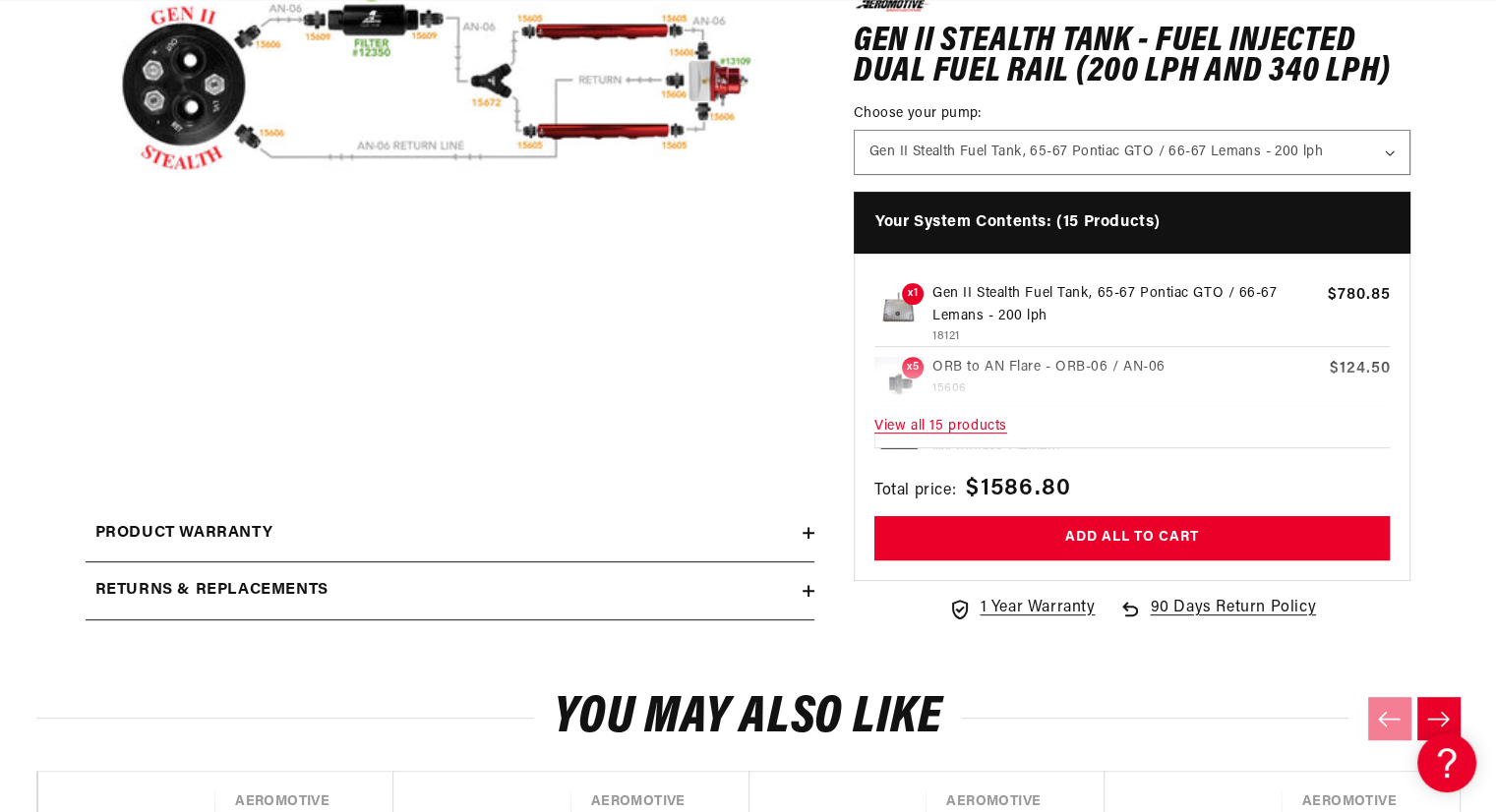
click at [964, 422] on span "View all 15 products" at bounding box center [1132, 426] width 517 height 42
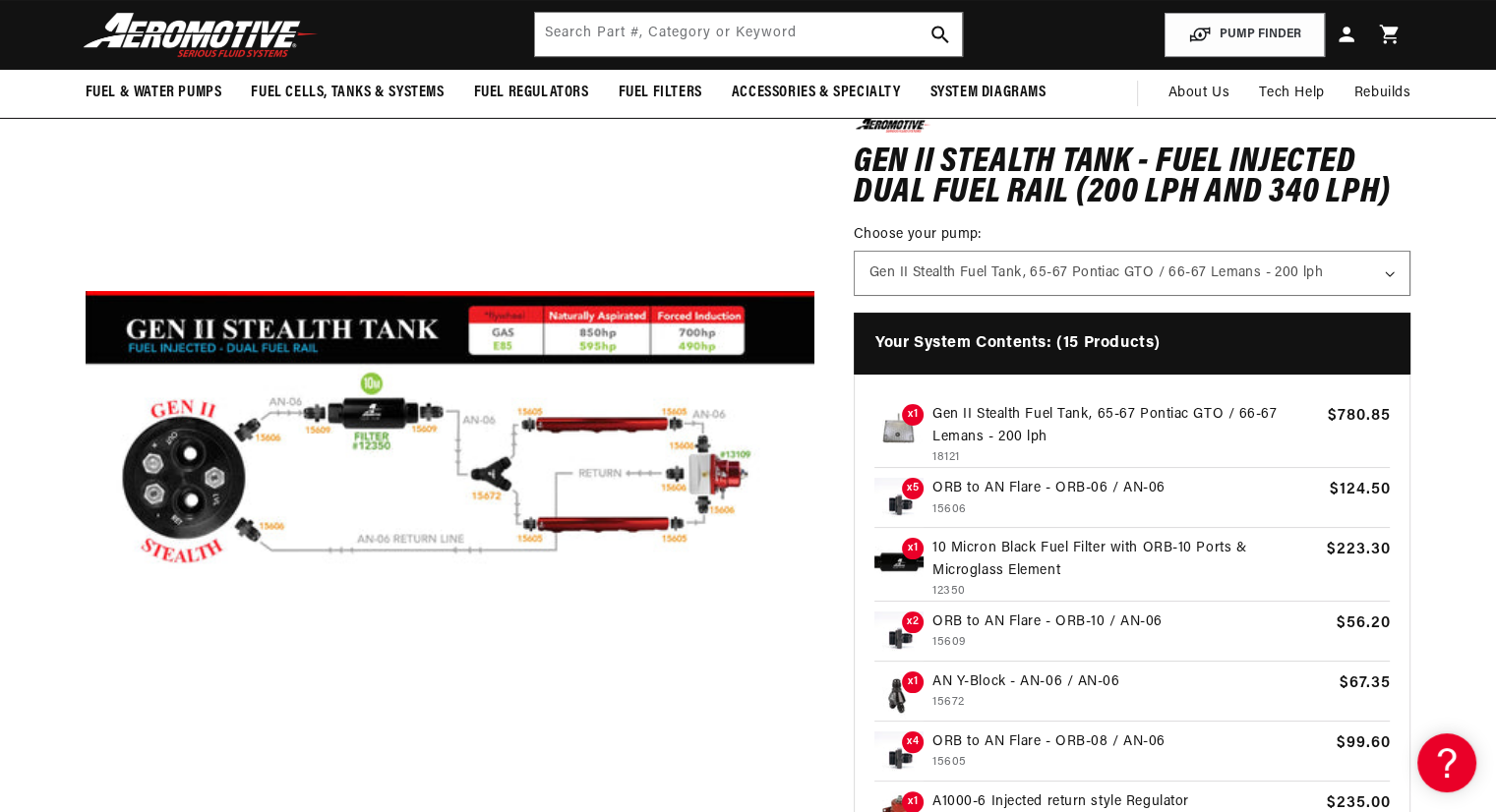
scroll to position [0, 3741]
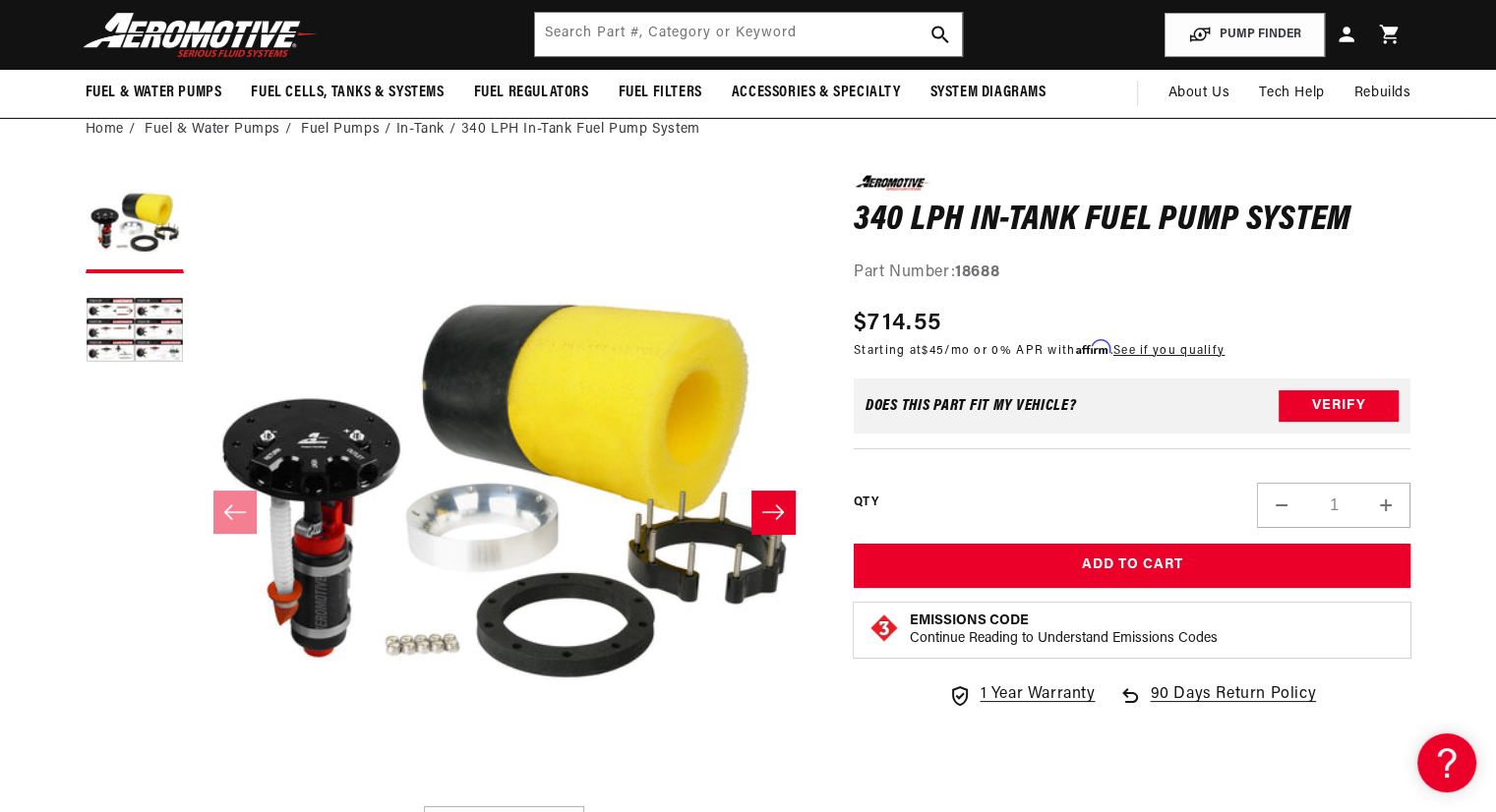
scroll to position [0, 2494]
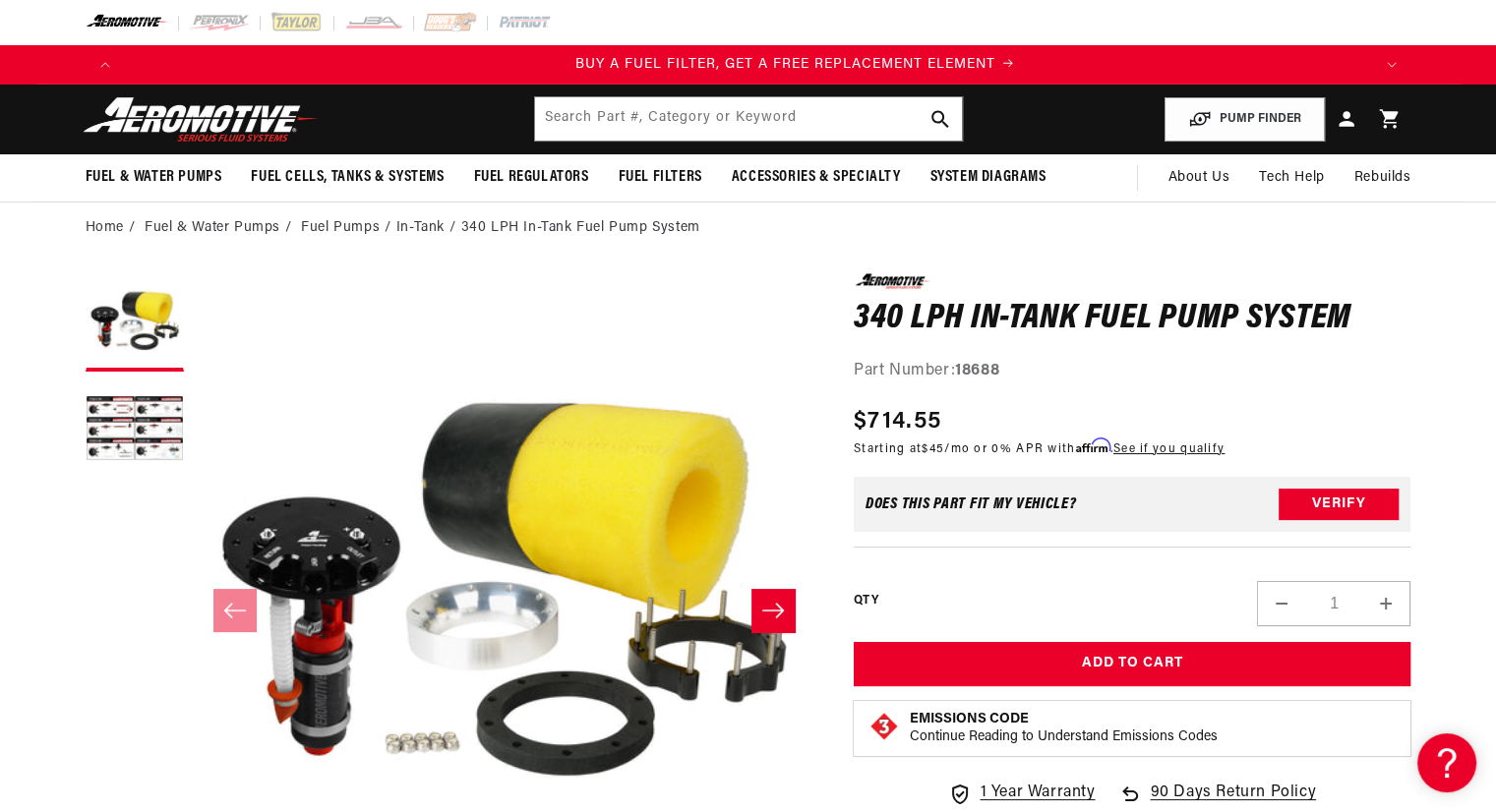
scroll to position [0, 1247]
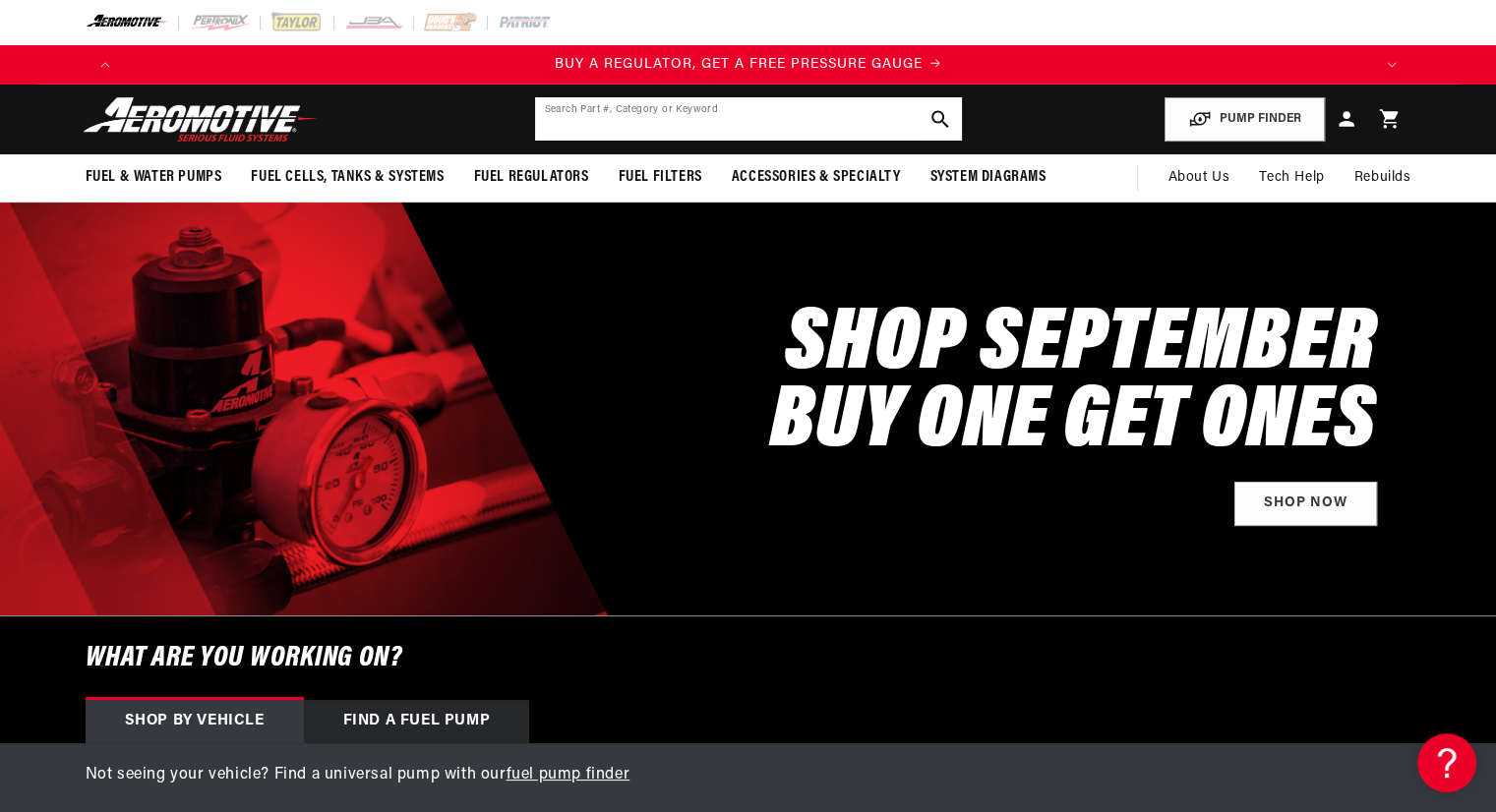
click at [806, 121] on input "text" at bounding box center [749, 119] width 427 height 43
type input "676006"
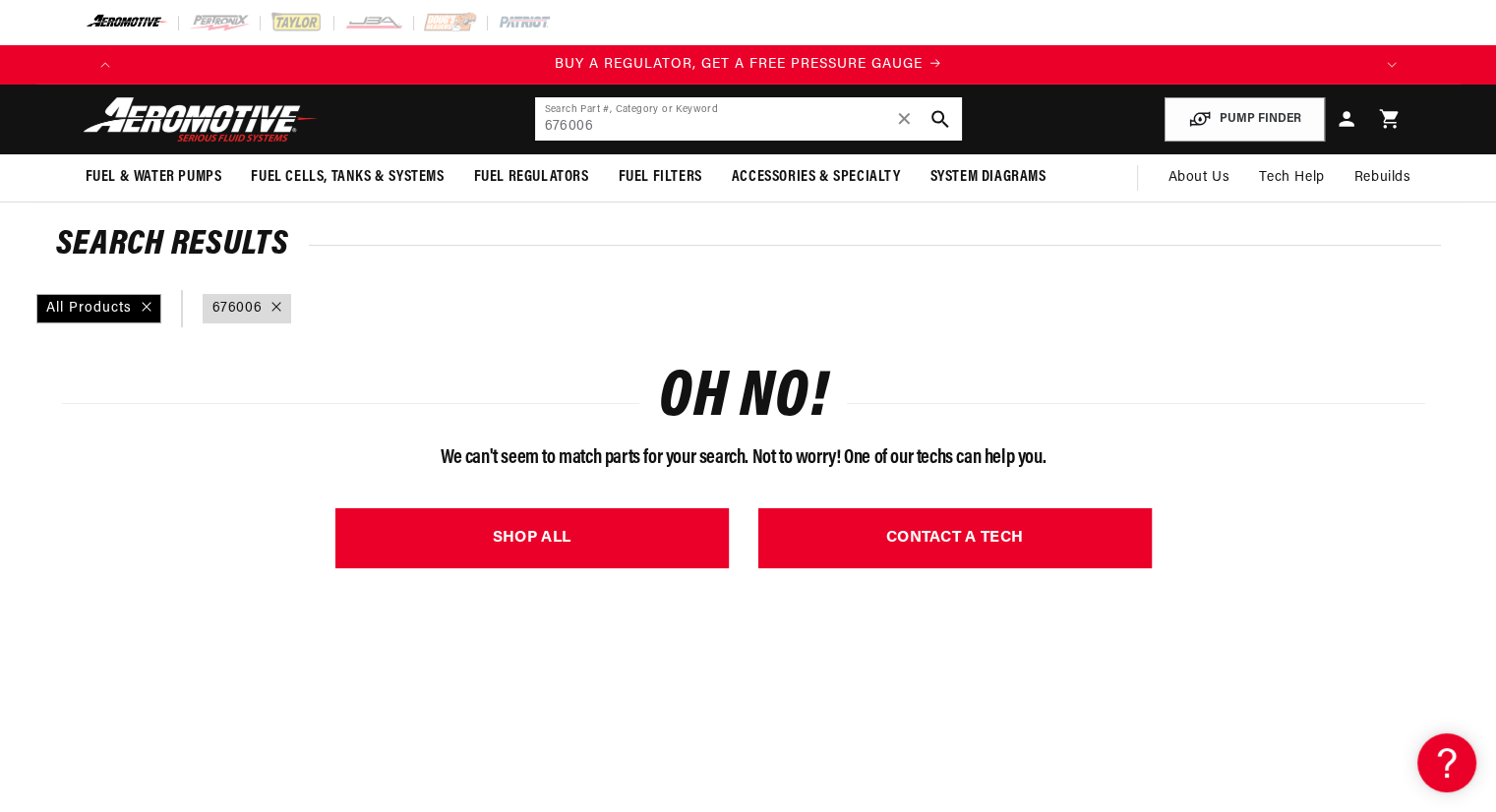
click at [571, 132] on input "676006" at bounding box center [749, 119] width 427 height 43
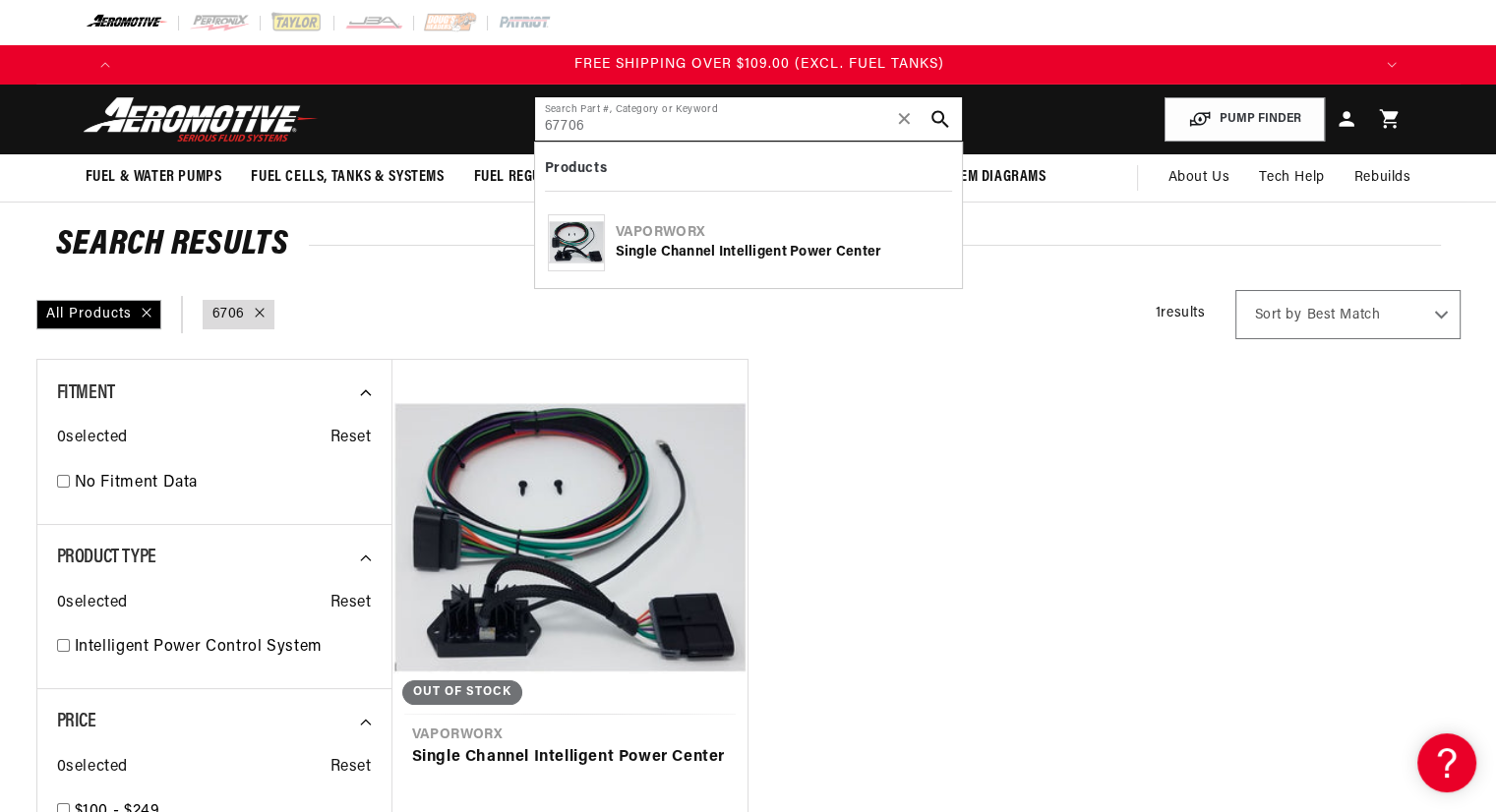
scroll to position [0, 3741]
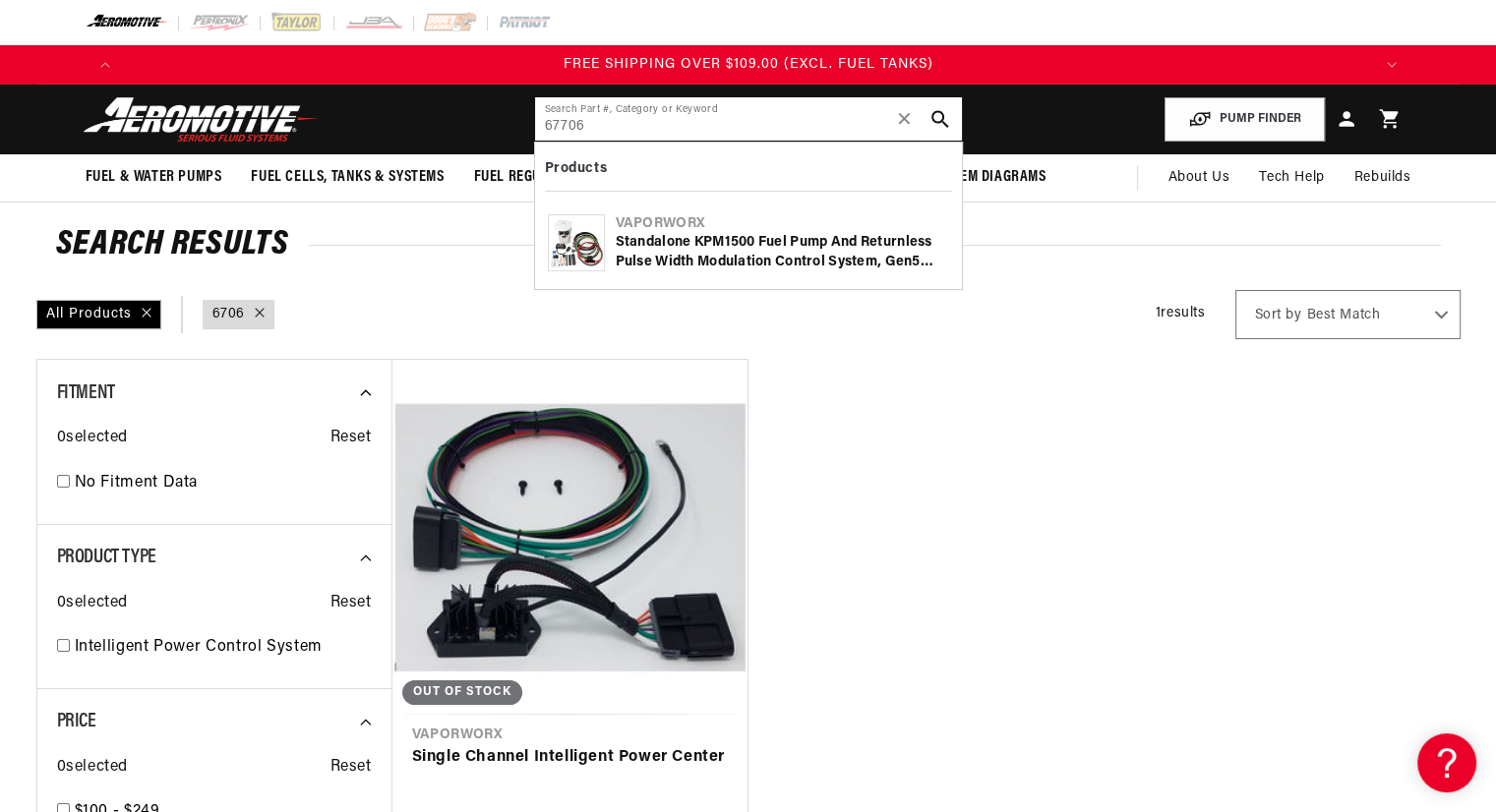
type input "67706"
